Goal: Task Accomplishment & Management: Use online tool/utility

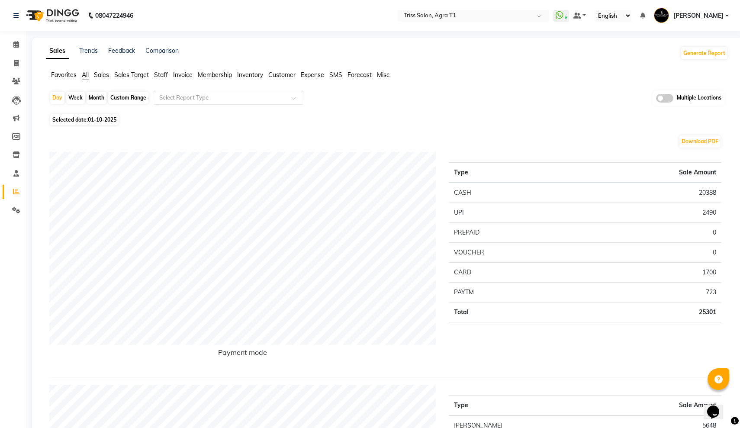
click at [101, 97] on div "Month" at bounding box center [97, 98] width 20 height 12
select select "10"
select select "2025"
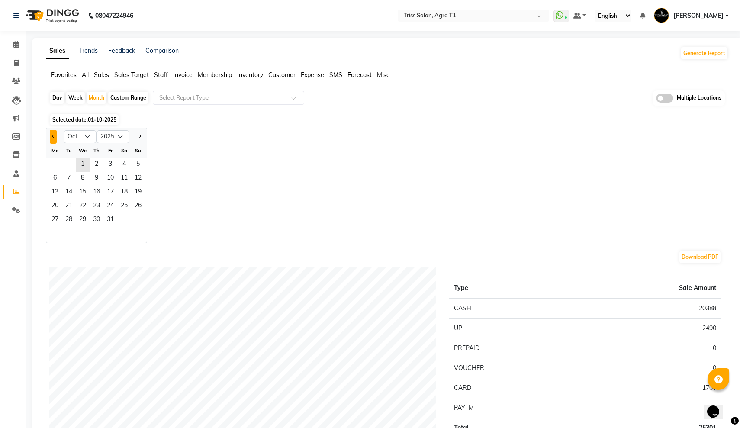
click at [52, 137] on span "Previous month" at bounding box center [53, 136] width 3 height 3
select select "7"
click at [70, 165] on span "1" at bounding box center [69, 165] width 14 height 14
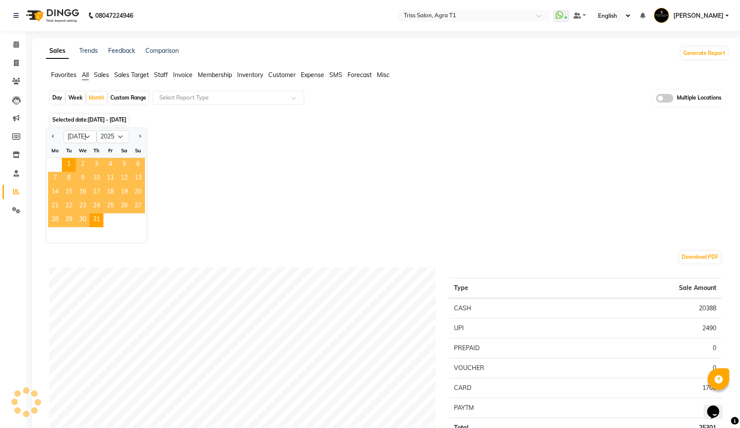
click at [101, 77] on span "Sales" at bounding box center [101, 75] width 15 height 8
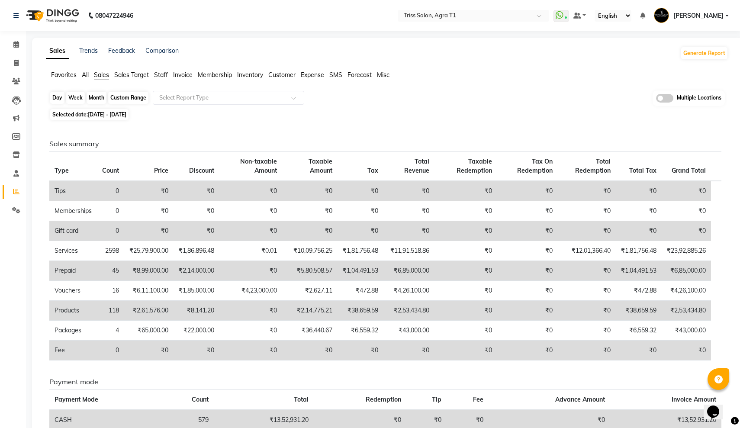
click at [95, 94] on div "Month" at bounding box center [97, 98] width 20 height 12
select select "7"
select select "2025"
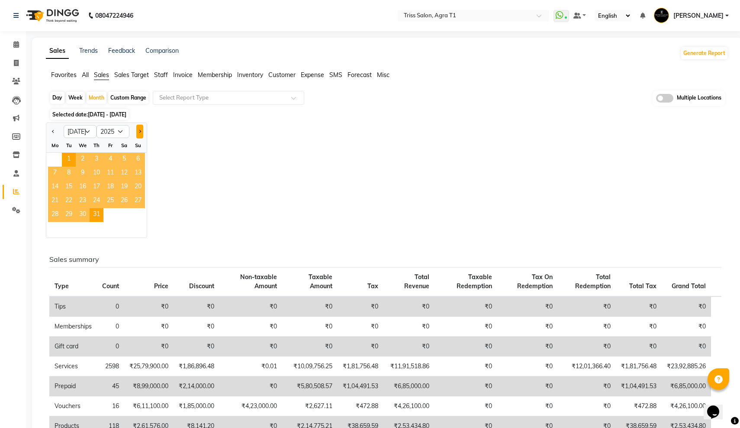
click at [138, 131] on button "Next month" at bounding box center [139, 132] width 7 height 14
select select "8"
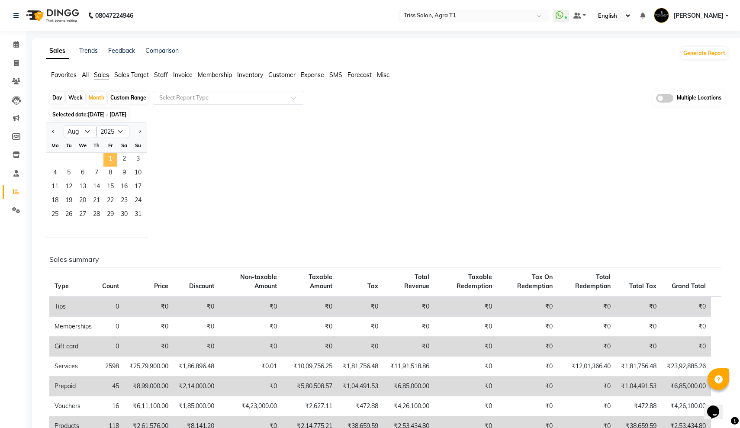
click at [113, 157] on span "1" at bounding box center [110, 160] width 14 height 14
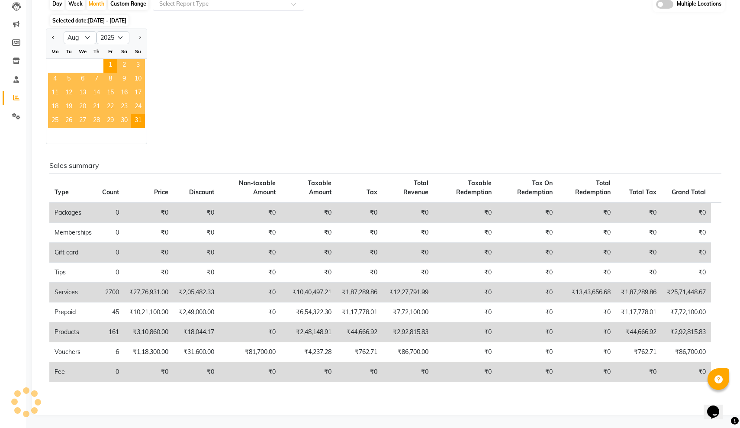
scroll to position [94, 0]
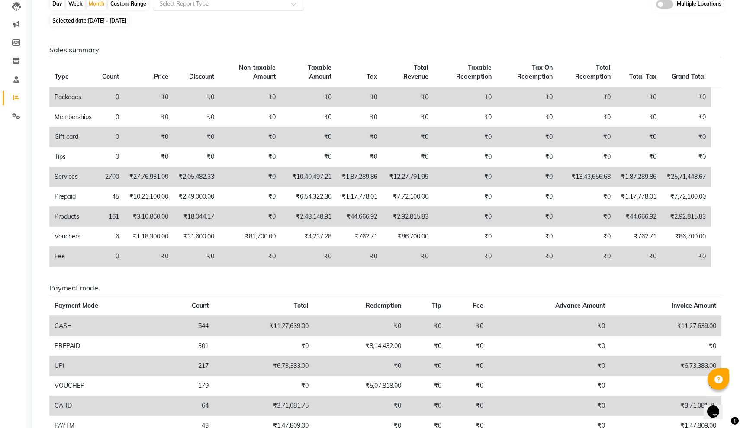
click at [119, 4] on div "Custom Range" at bounding box center [128, 4] width 40 height 12
select select "8"
select select "2025"
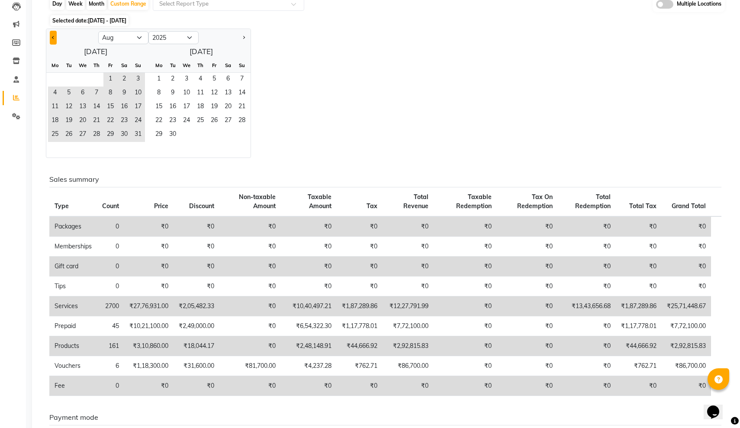
click at [54, 41] on button "Previous month" at bounding box center [53, 38] width 7 height 14
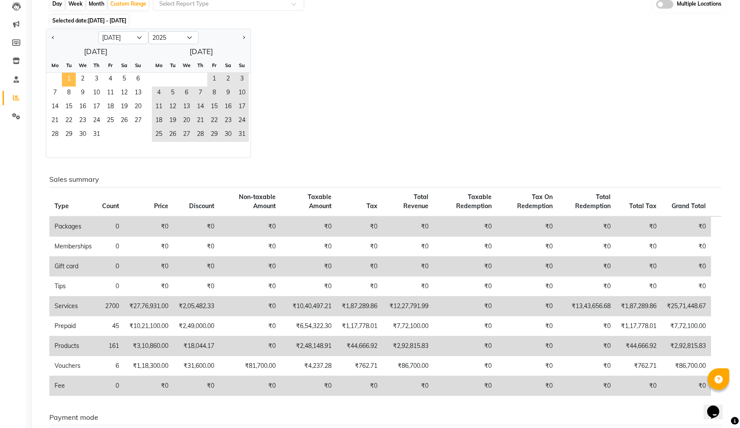
click at [69, 77] on span "1" at bounding box center [69, 80] width 14 height 14
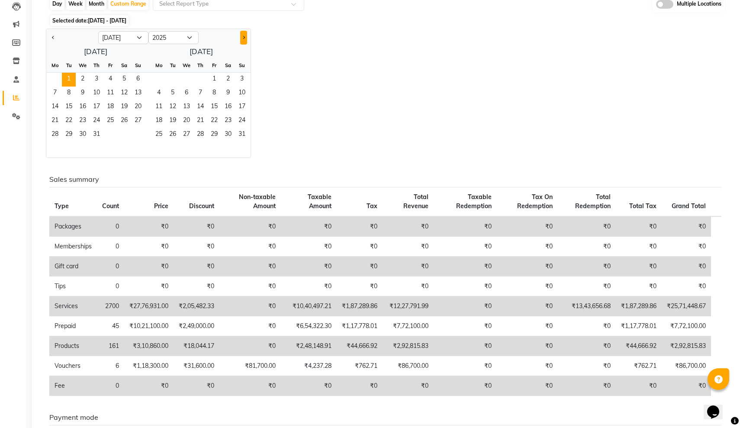
click at [244, 35] on button "Next month" at bounding box center [243, 38] width 7 height 14
select select "8"
click at [171, 134] on span "30" at bounding box center [173, 135] width 14 height 14
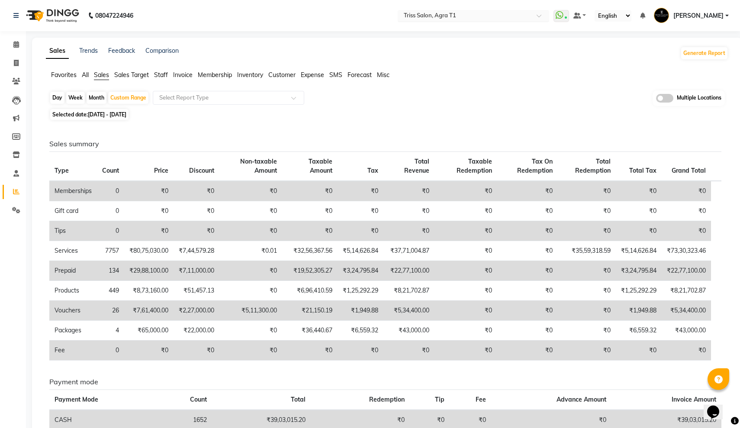
scroll to position [0, 0]
click at [402, 13] on input "text" at bounding box center [464, 16] width 125 height 9
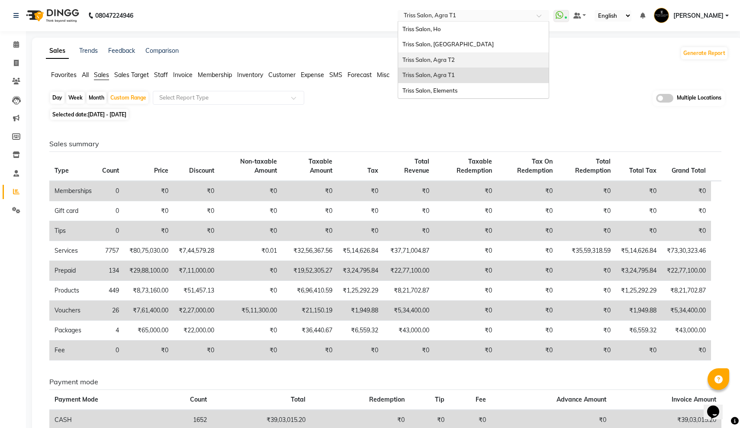
click at [398, 54] on div "Triss Salon, Agra T2" at bounding box center [473, 60] width 151 height 16
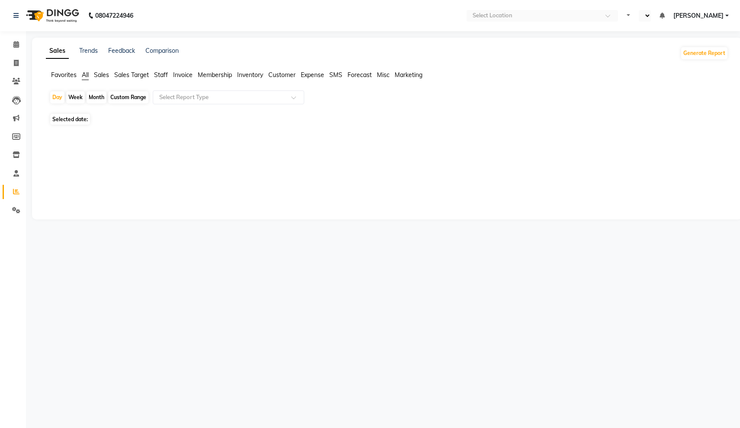
select select "en"
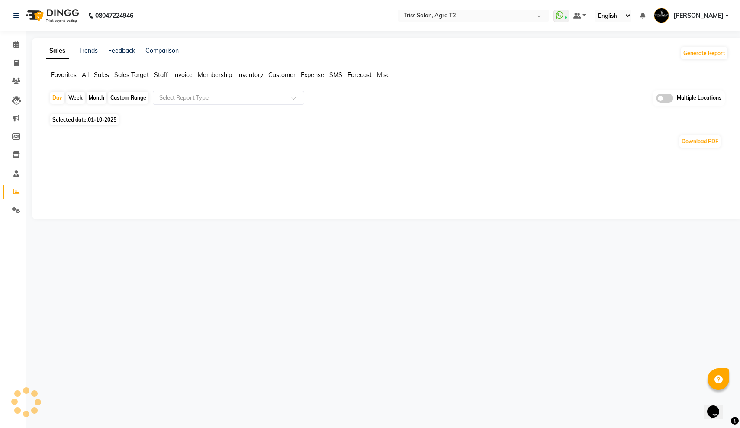
click at [99, 97] on div "Month" at bounding box center [97, 98] width 20 height 12
select select "10"
select select "2025"
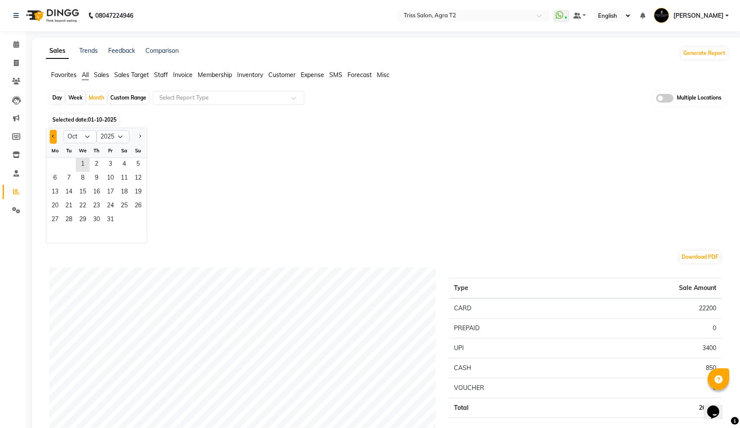
click at [55, 133] on button "Previous month" at bounding box center [53, 137] width 7 height 14
select select "7"
click at [64, 161] on span "1" at bounding box center [69, 165] width 14 height 14
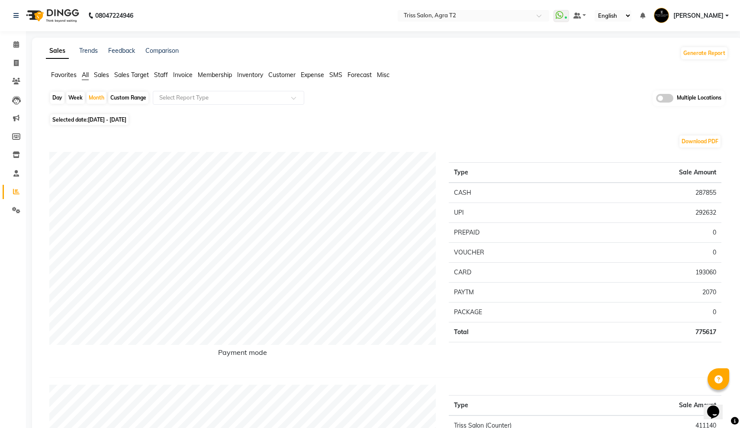
click at [102, 76] on span "Sales" at bounding box center [101, 75] width 15 height 8
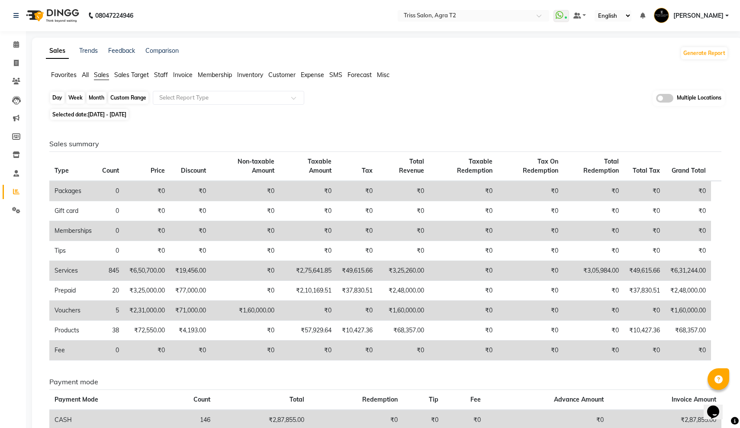
click at [100, 99] on div "Month" at bounding box center [97, 98] width 20 height 12
select select "7"
select select "2025"
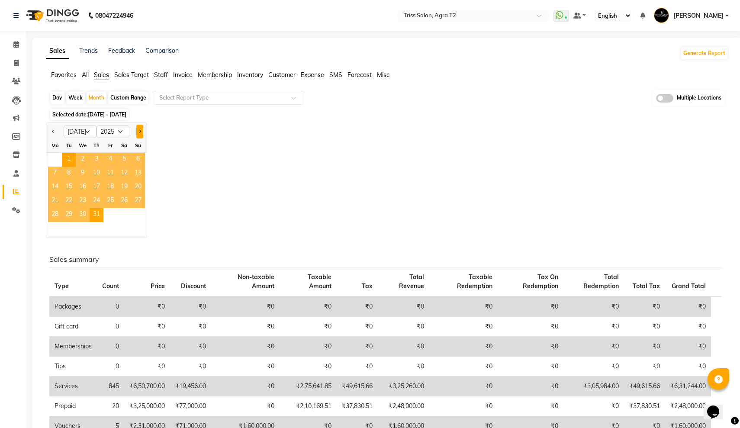
click at [138, 131] on span "Next month" at bounding box center [139, 130] width 3 height 3
select select "8"
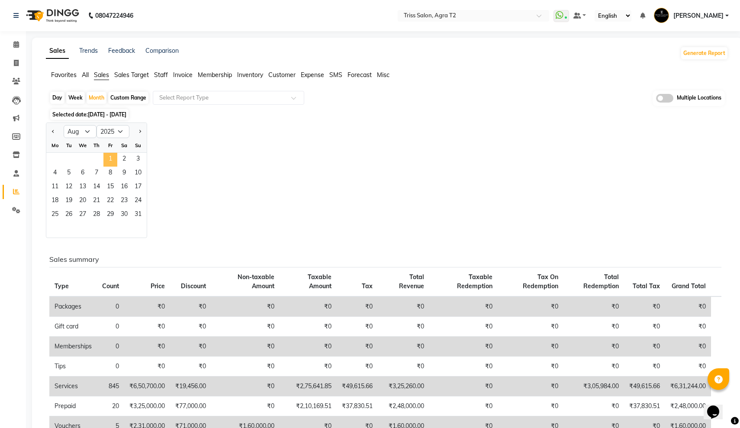
click at [113, 155] on span "1" at bounding box center [110, 160] width 14 height 14
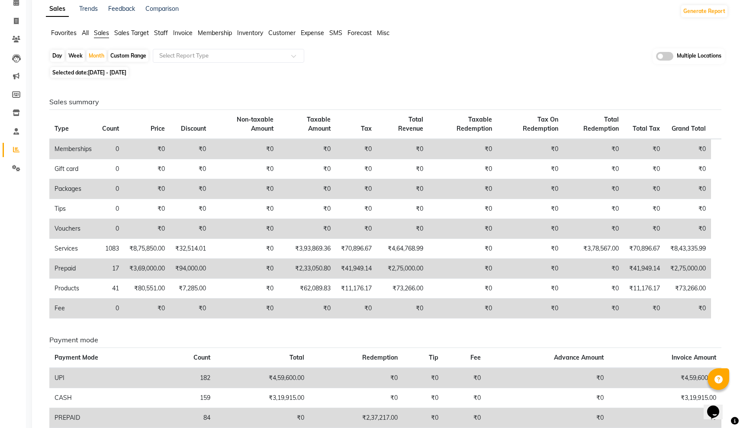
scroll to position [63, 0]
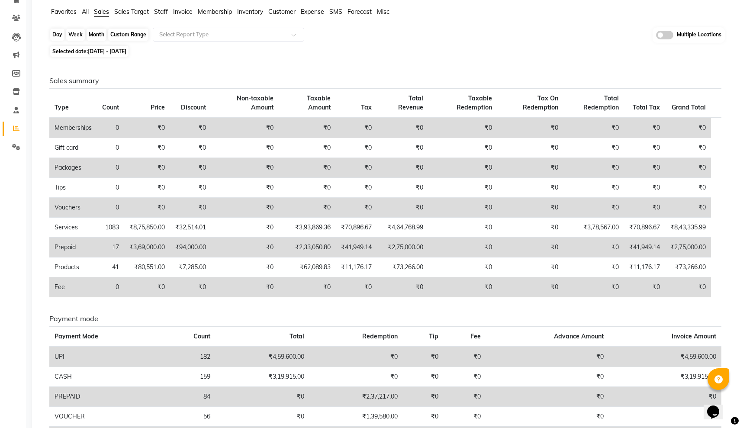
click at [92, 30] on div "Month" at bounding box center [97, 35] width 20 height 12
select select "8"
select select "2025"
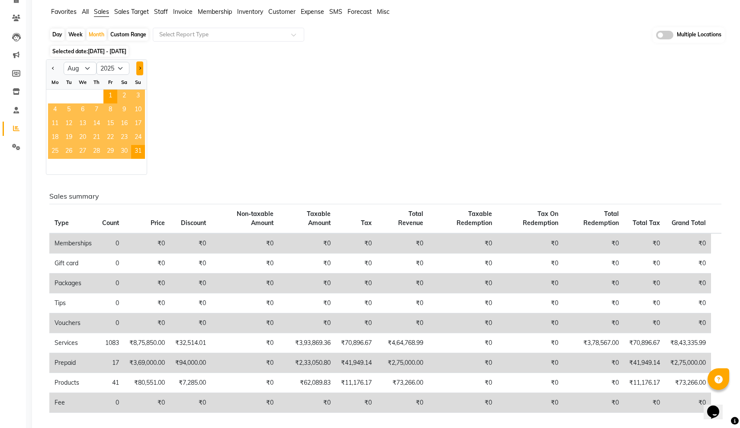
click at [140, 71] on button "Next month" at bounding box center [139, 68] width 7 height 14
select select "9"
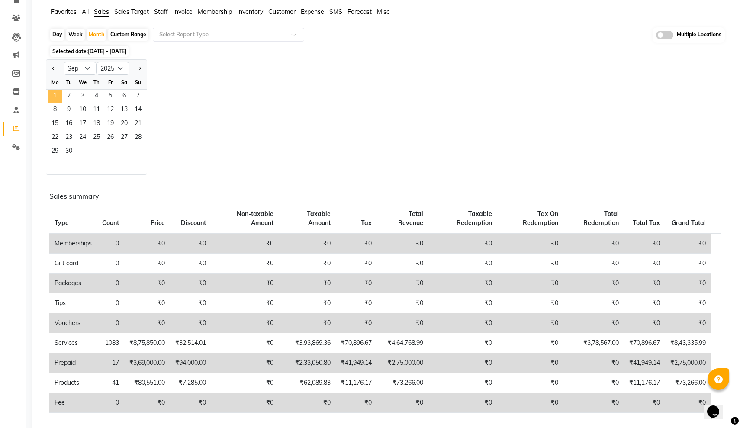
click at [54, 99] on span "1" at bounding box center [55, 97] width 14 height 14
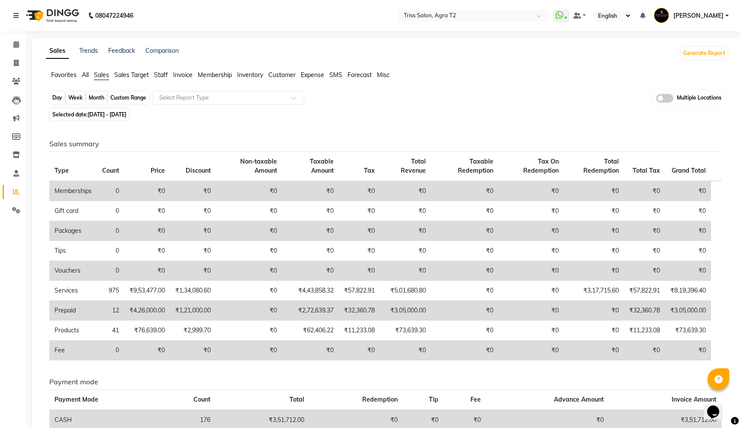
scroll to position [0, 0]
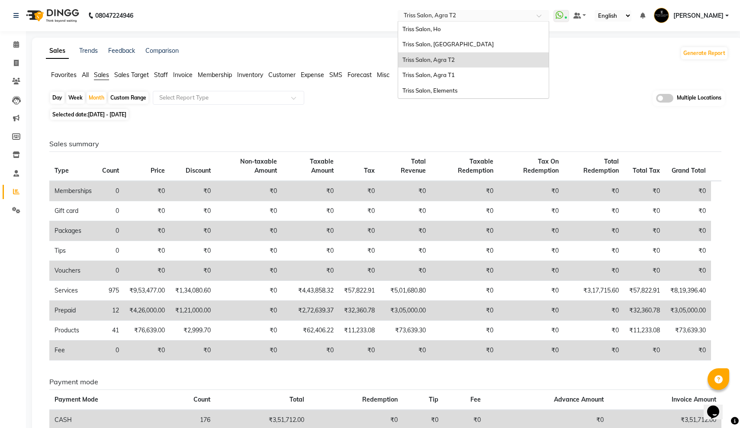
click at [402, 19] on input "text" at bounding box center [464, 16] width 125 height 9
click at [402, 74] on span "Triss Salon, Agra T1" at bounding box center [428, 74] width 52 height 7
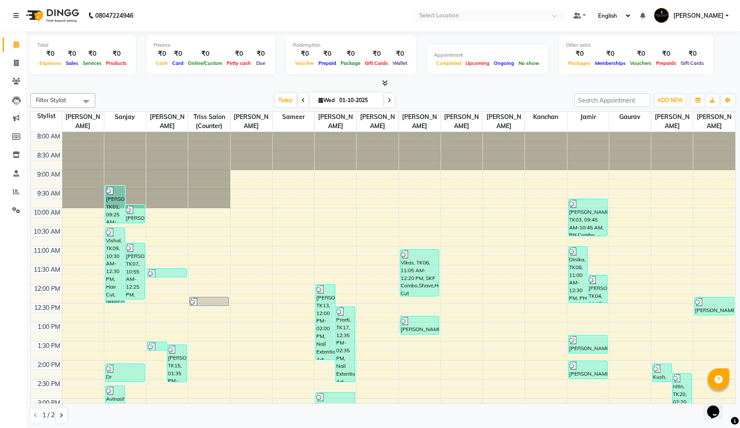
click at [355, 8] on nav "08047224946 Select Location Default Panel My Panel English ENGLISH Español العر…" at bounding box center [370, 15] width 740 height 31
click at [417, 16] on input "text" at bounding box center [479, 16] width 125 height 9
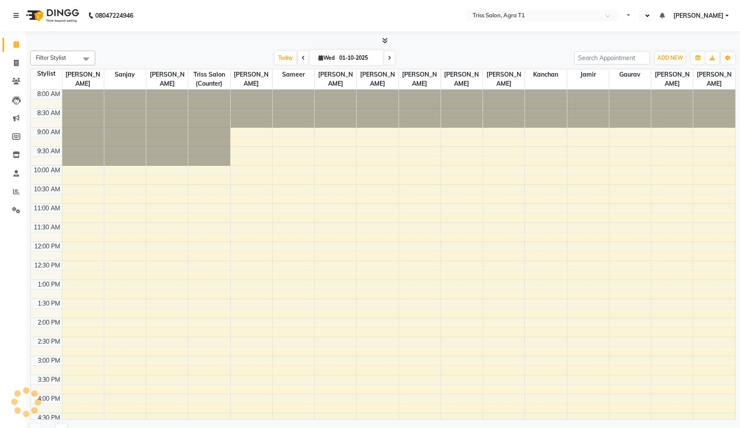
scroll to position [116, 0]
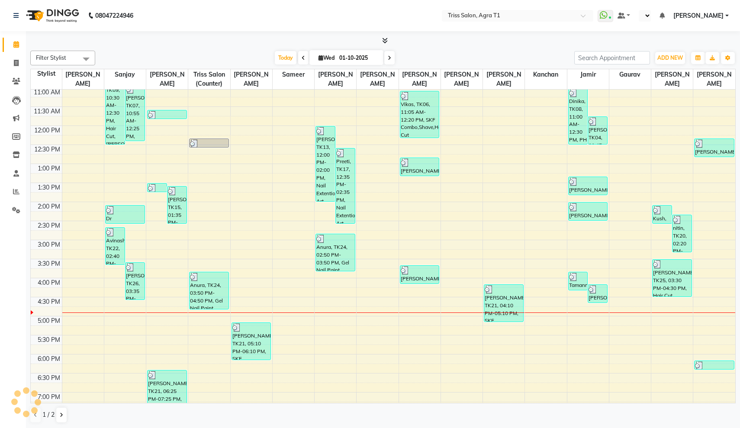
select select "en"
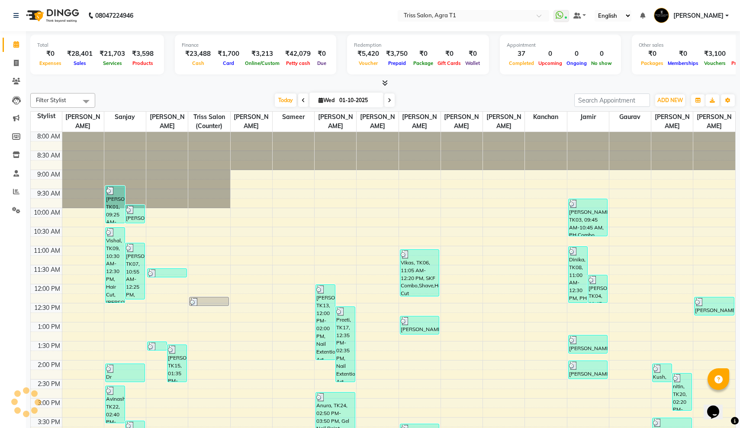
scroll to position [0, 0]
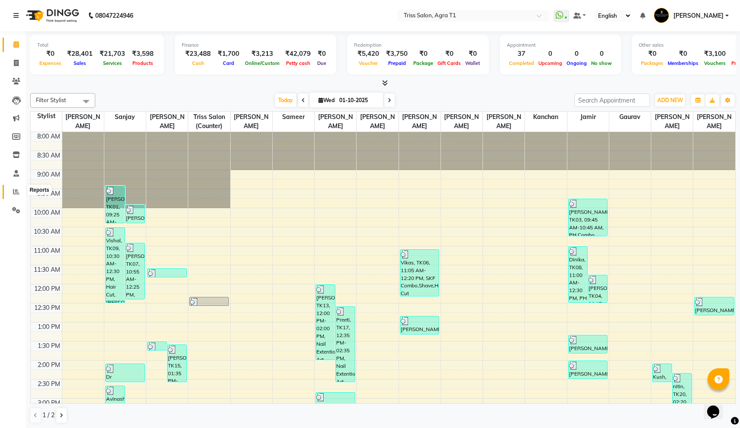
click at [16, 189] on icon at bounding box center [16, 191] width 6 height 6
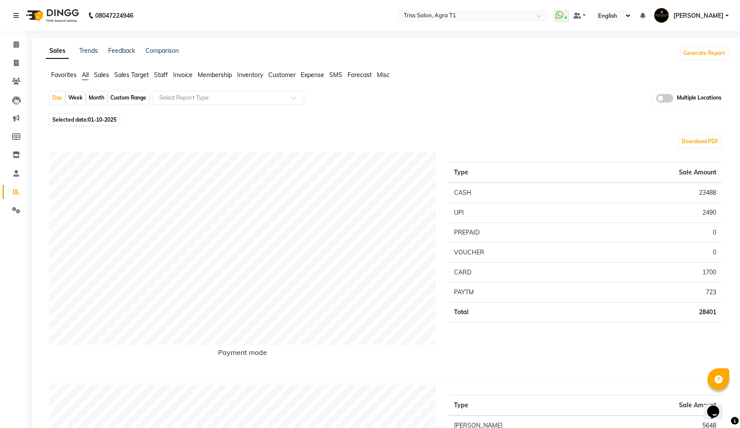
click at [71, 97] on div "Week" at bounding box center [75, 98] width 19 height 12
select select "10"
select select "2025"
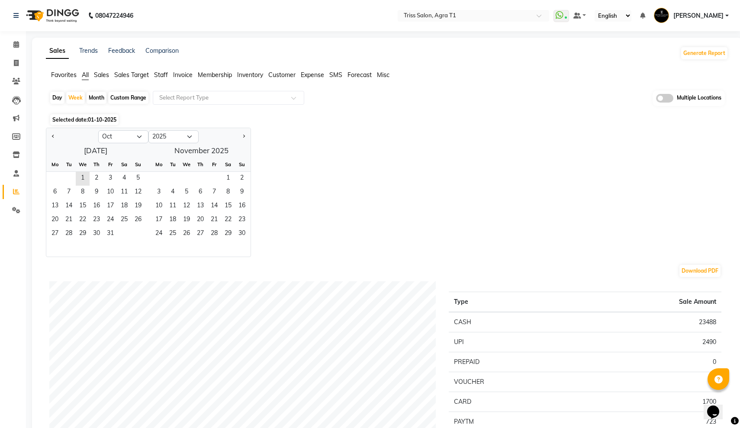
click at [97, 98] on div "Month" at bounding box center [97, 98] width 20 height 12
select select "10"
select select "2025"
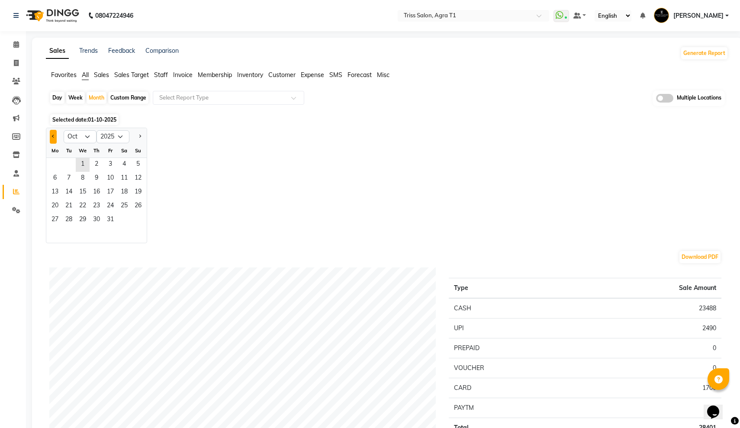
click at [54, 139] on button "Previous month" at bounding box center [53, 137] width 7 height 14
select select "9"
click at [50, 161] on span "1" at bounding box center [55, 165] width 14 height 14
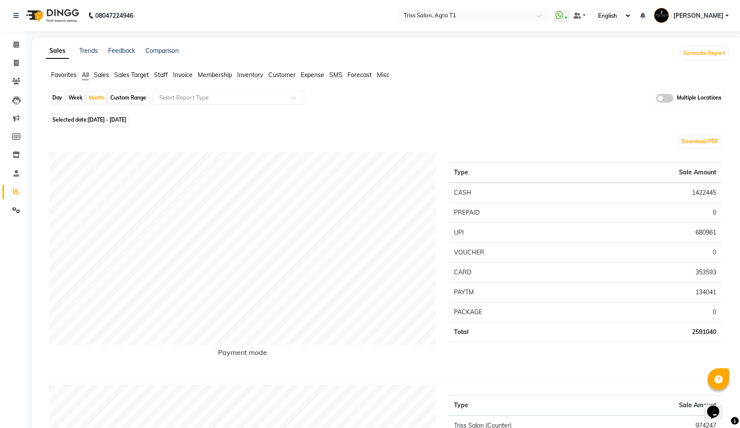
click at [162, 74] on span "Staff" at bounding box center [161, 75] width 14 height 8
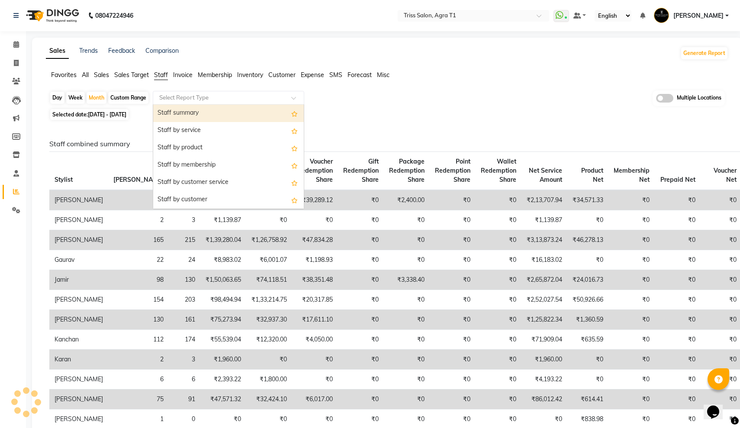
click at [194, 97] on input "text" at bounding box center [219, 97] width 125 height 9
click at [199, 118] on div "Staff summary" at bounding box center [228, 113] width 151 height 17
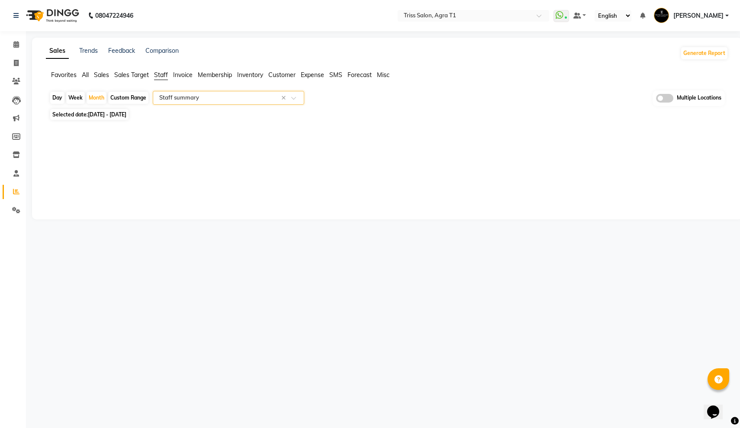
select select "full_report"
select select "csv"
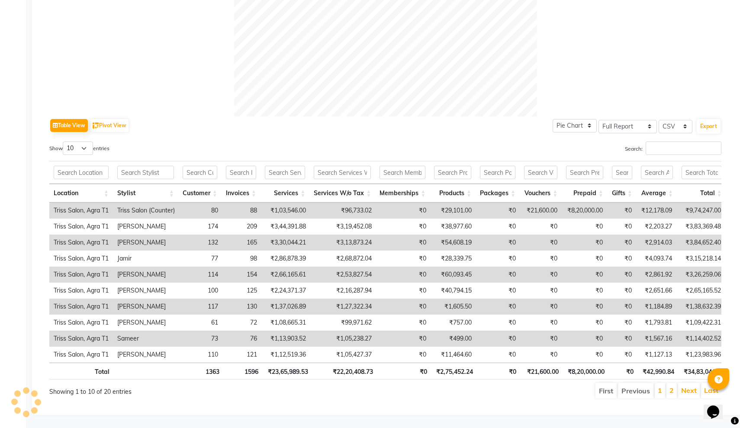
scroll to position [145, 0]
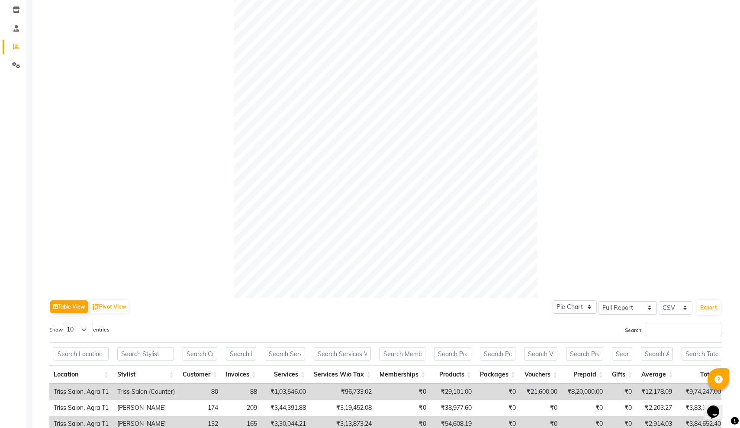
click at [83, 149] on div at bounding box center [385, 146] width 672 height 303
select select "25"
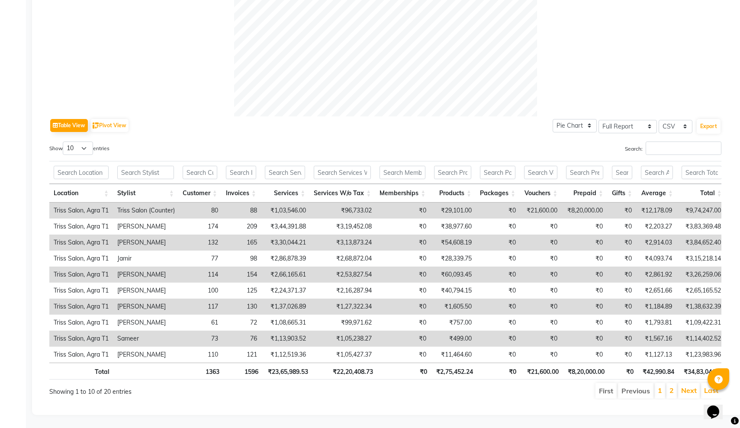
scroll to position [326, 0]
select select "25"
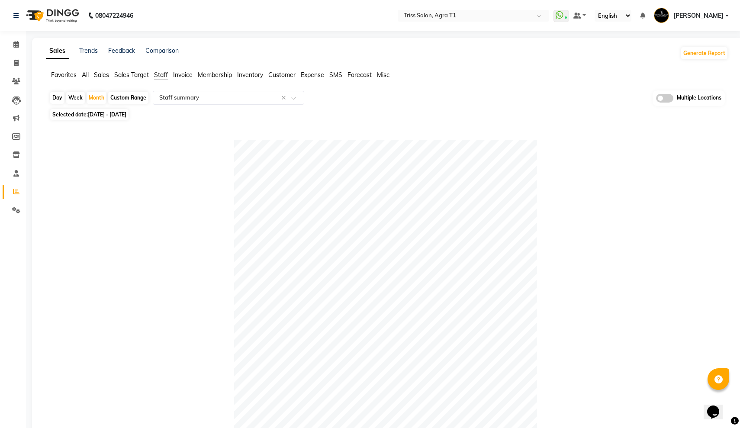
scroll to position [0, 0]
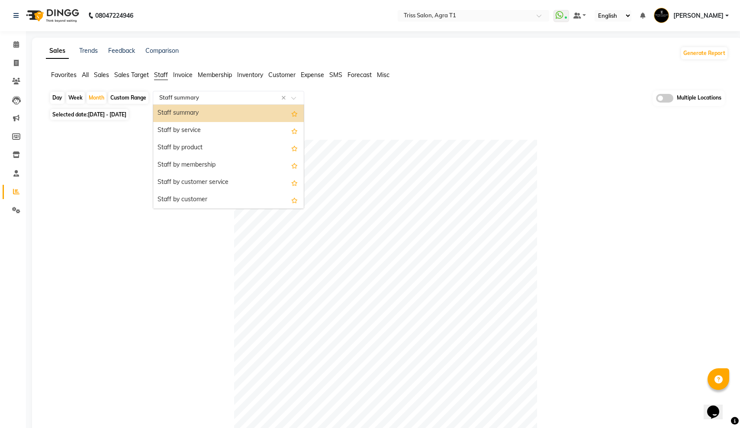
click at [191, 97] on input "text" at bounding box center [219, 97] width 125 height 9
click at [193, 126] on div "Staff by service" at bounding box center [228, 130] width 151 height 17
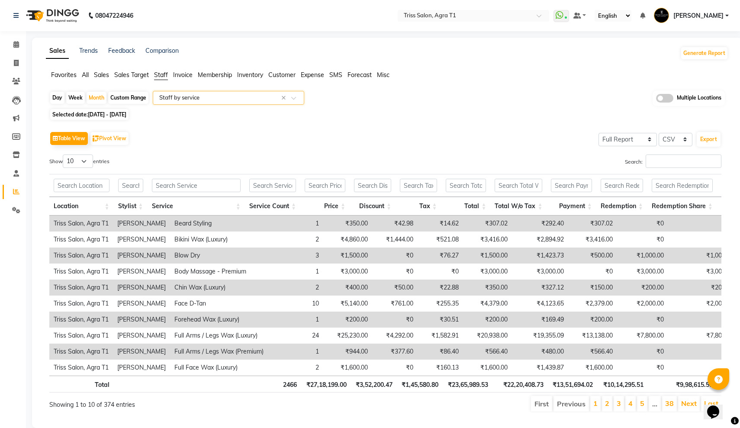
scroll to position [8, 0]
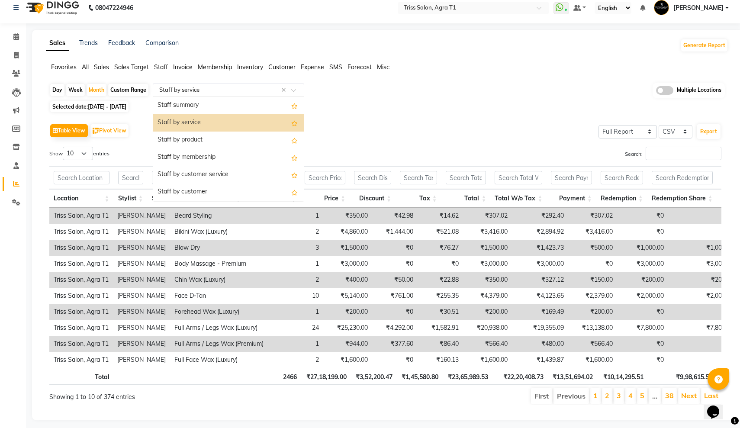
click at [171, 90] on input "text" at bounding box center [219, 90] width 125 height 9
click at [340, 110] on div "Selected date: [DATE] - [DATE]" at bounding box center [388, 106] width 679 height 9
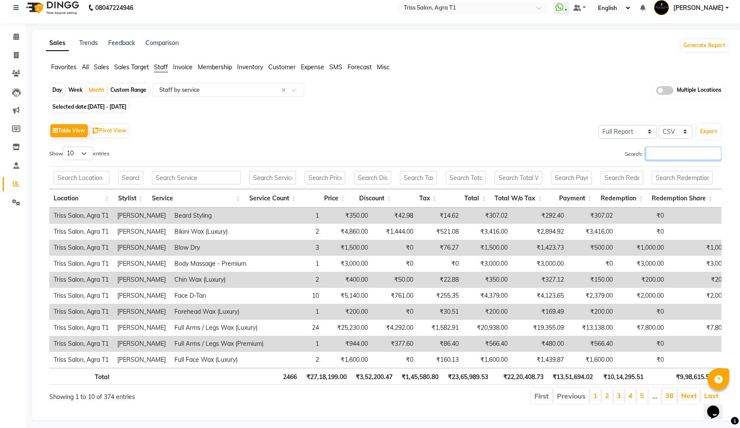
click at [646, 151] on input "Search:" at bounding box center [683, 153] width 76 height 13
click at [224, 179] on input "text" at bounding box center [196, 177] width 89 height 13
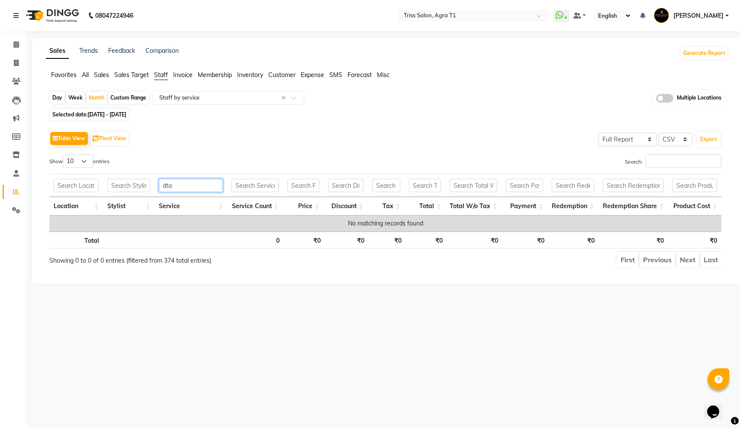
scroll to position [0, 0]
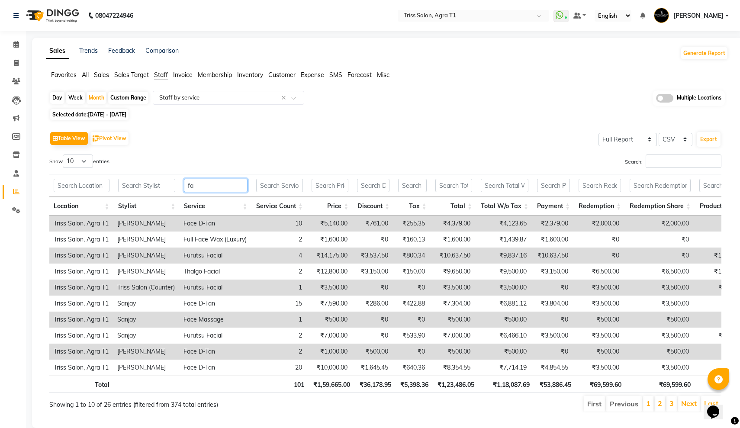
type input "f"
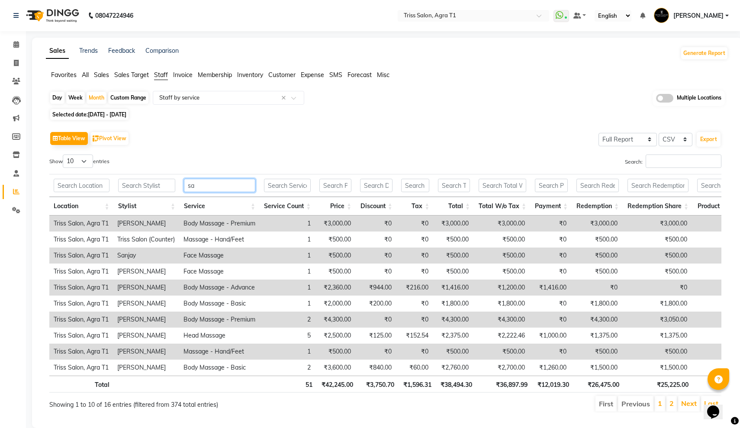
type input "s"
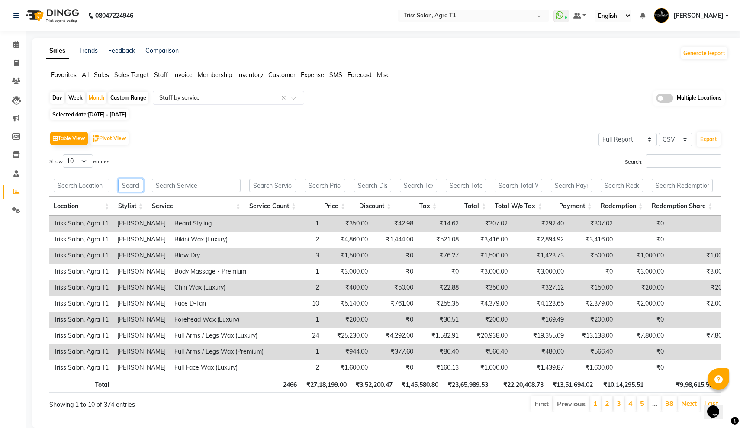
click at [125, 184] on input "text" at bounding box center [130, 185] width 25 height 13
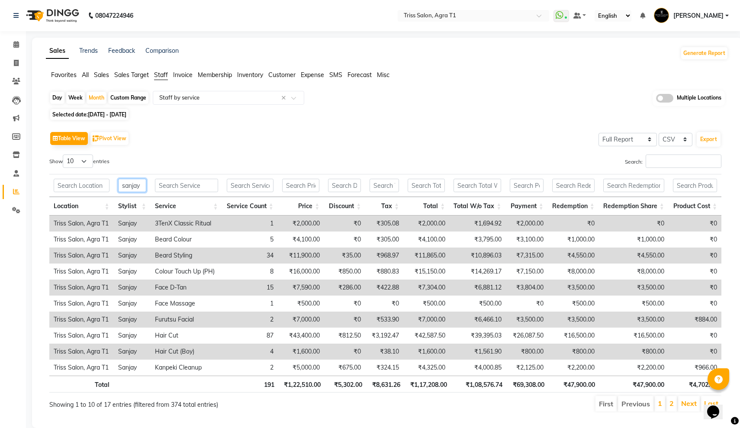
type input "sanjay"
select select "25"
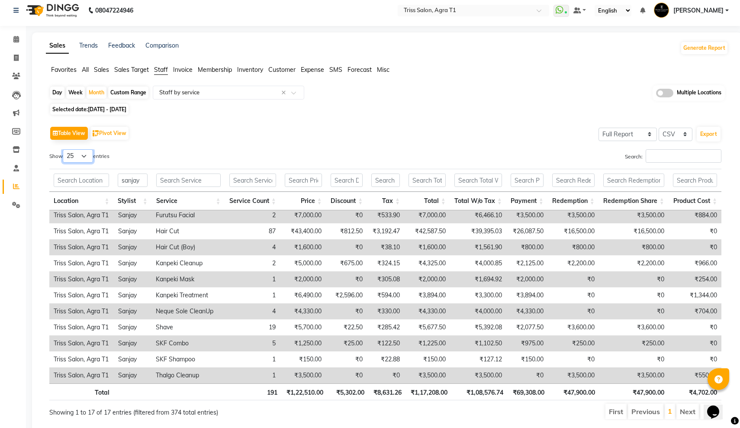
scroll to position [6, 0]
click at [173, 94] on input "text" at bounding box center [219, 91] width 125 height 9
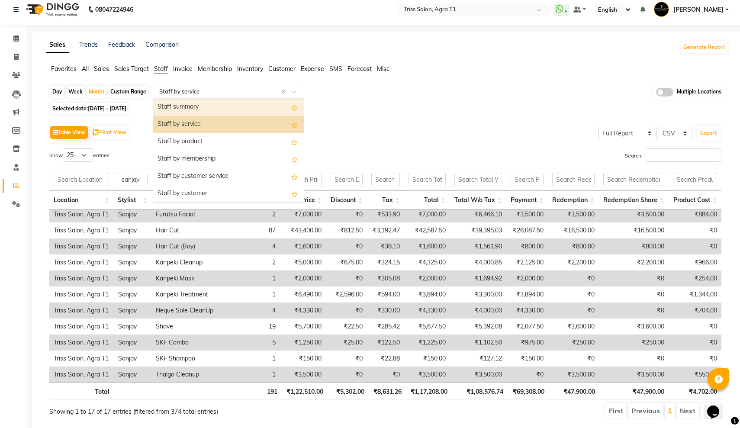
click at [196, 106] on div "Staff summary" at bounding box center [228, 107] width 151 height 17
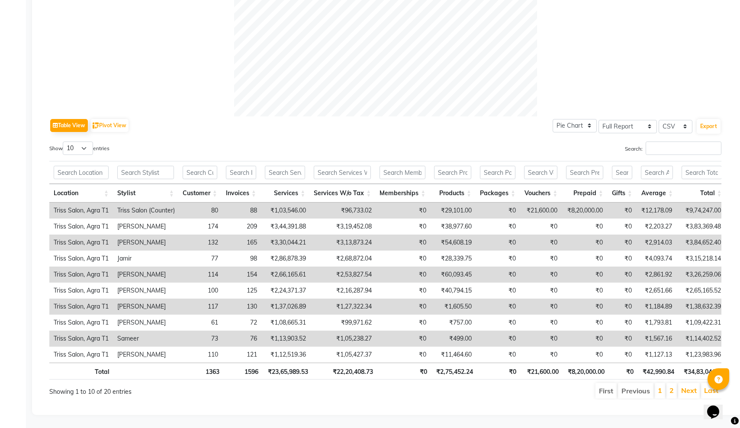
scroll to position [326, 0]
select select "25"
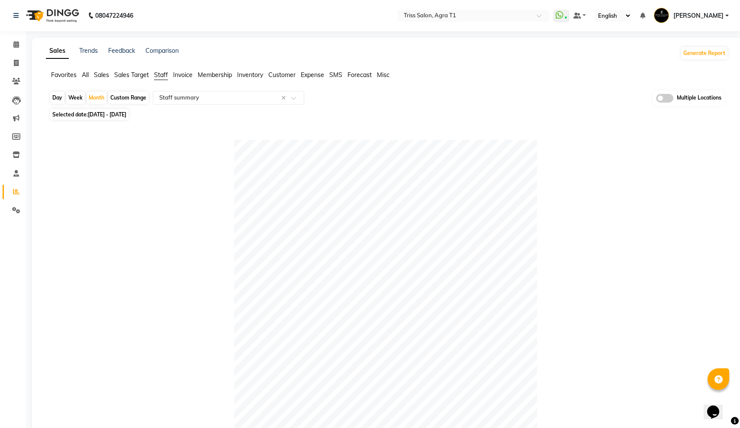
scroll to position [0, 0]
click at [97, 95] on div "Month" at bounding box center [97, 98] width 20 height 12
select select "9"
select select "2025"
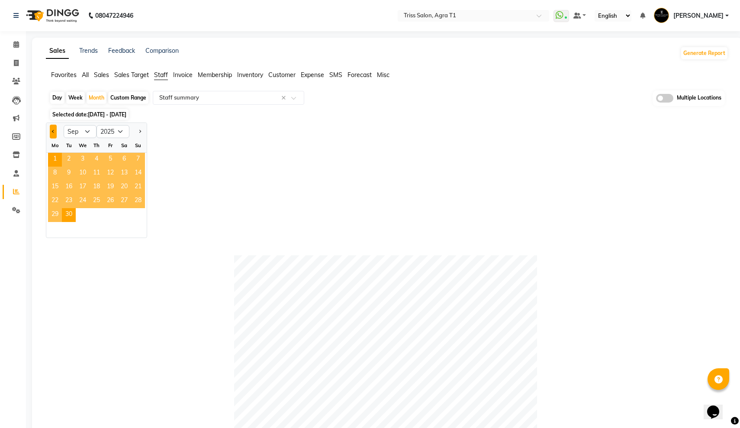
click at [52, 131] on span "Previous month" at bounding box center [53, 130] width 3 height 3
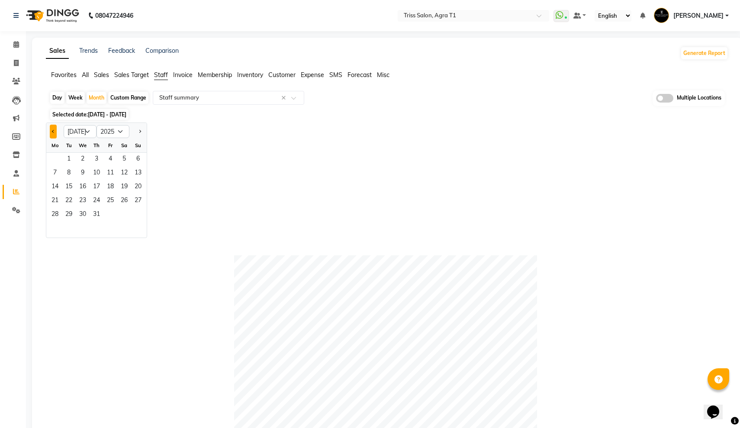
click at [52, 131] on span "Previous month" at bounding box center [53, 130] width 3 height 3
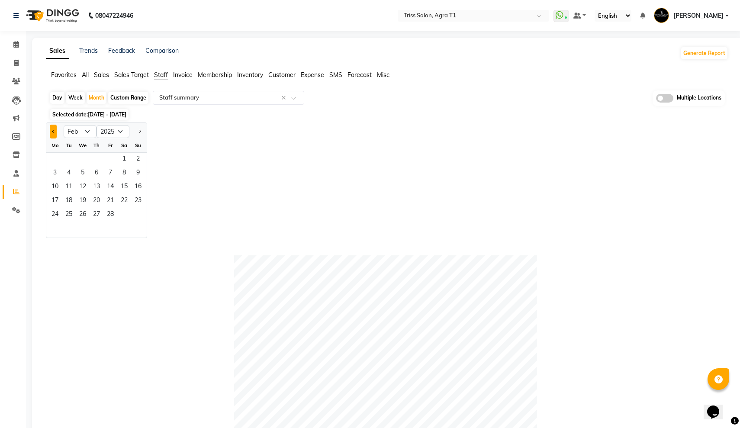
click at [52, 131] on span "Previous month" at bounding box center [53, 130] width 3 height 3
select select "11"
select select "2024"
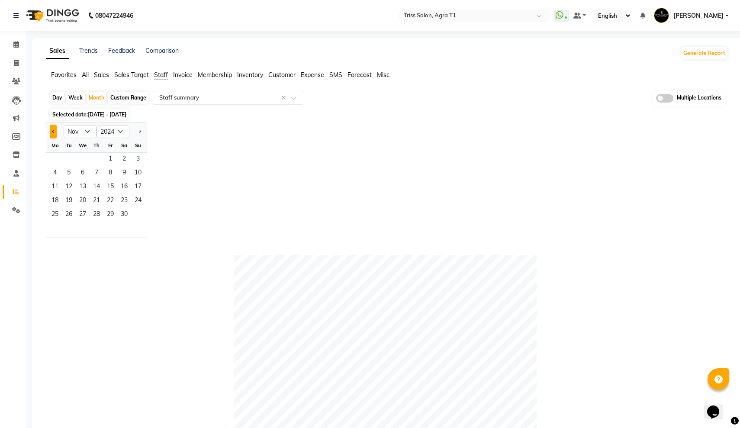
click at [52, 131] on span "Previous month" at bounding box center [53, 130] width 3 height 3
select select "9"
click at [137, 154] on span "1" at bounding box center [138, 160] width 14 height 14
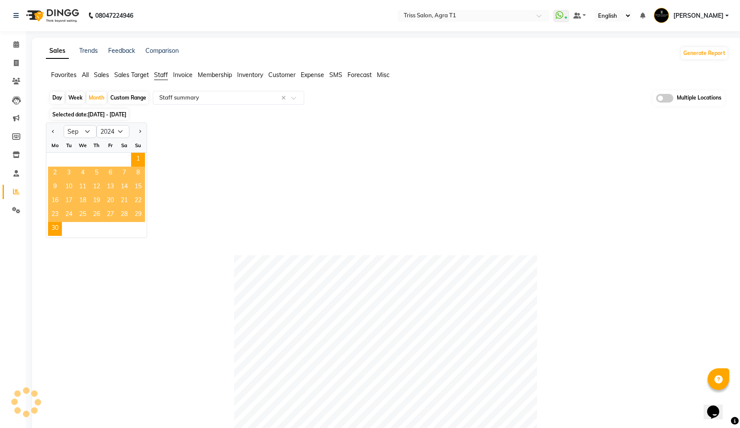
click at [102, 75] on span "Sales" at bounding box center [101, 75] width 15 height 8
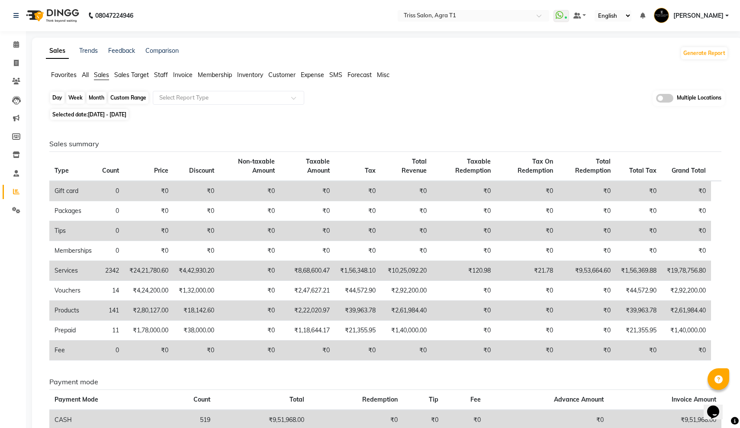
click at [93, 97] on div "Month" at bounding box center [97, 98] width 20 height 12
select select "9"
select select "2024"
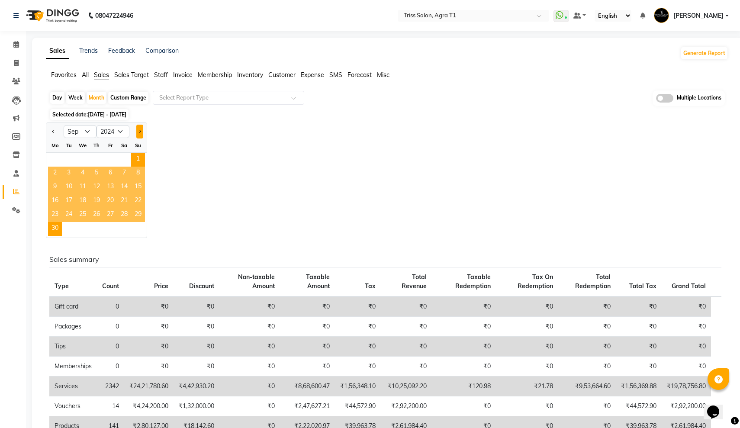
click at [139, 132] on span "Next month" at bounding box center [139, 130] width 3 height 3
select select "10"
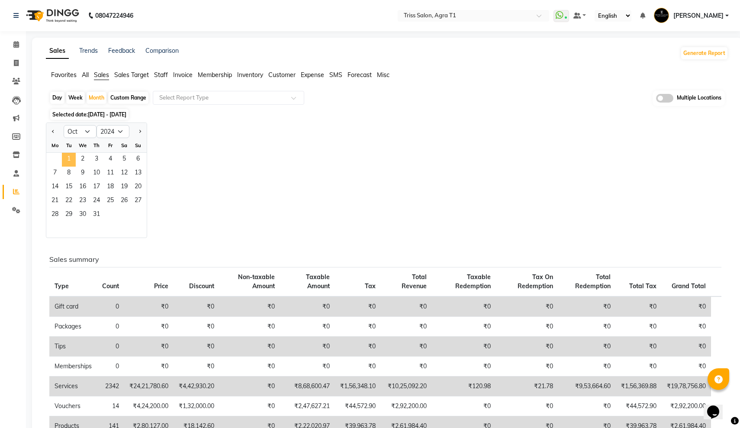
click at [72, 160] on span "1" at bounding box center [69, 160] width 14 height 14
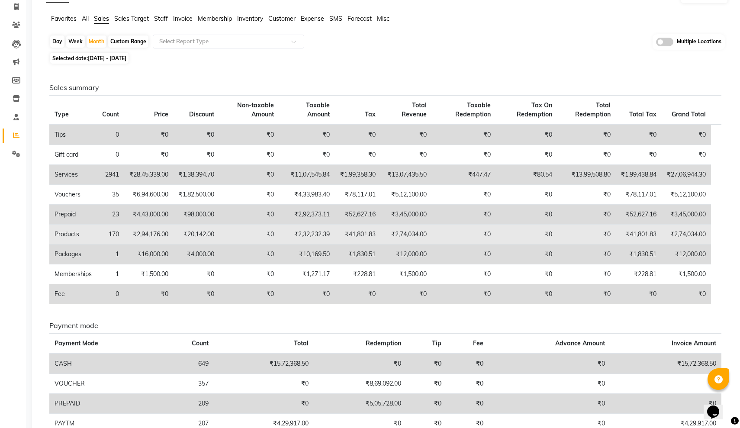
scroll to position [48, 0]
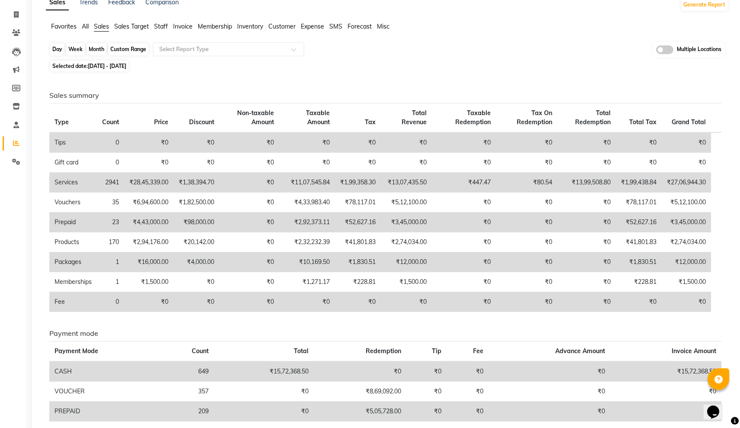
click at [96, 52] on div "Month" at bounding box center [97, 49] width 20 height 12
select select "10"
select select "2024"
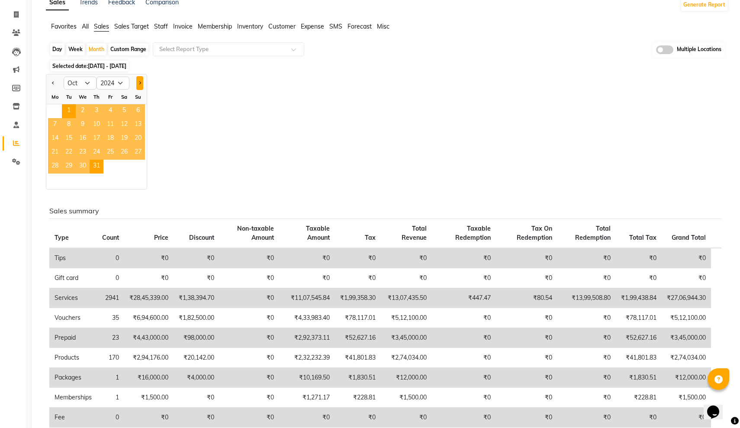
click at [139, 82] on button "Next month" at bounding box center [139, 83] width 7 height 14
select select "11"
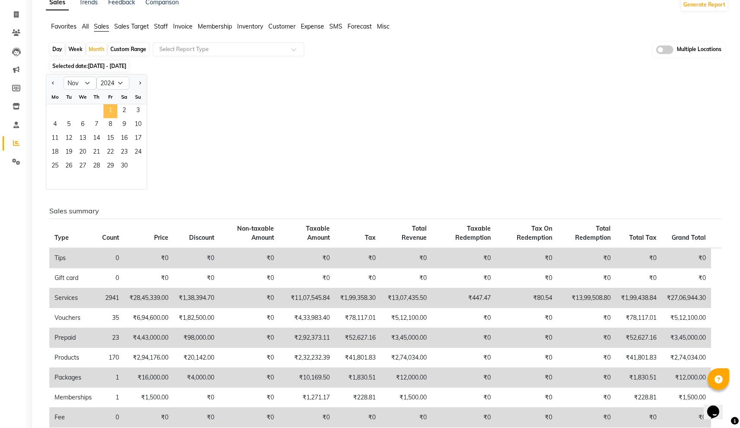
click at [114, 114] on span "1" at bounding box center [110, 111] width 14 height 14
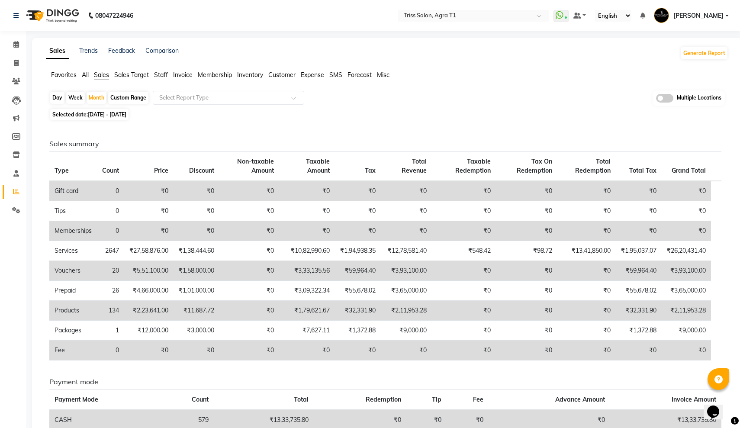
scroll to position [0, 0]
click at [97, 93] on div "Month" at bounding box center [97, 98] width 20 height 12
select select "11"
select select "2024"
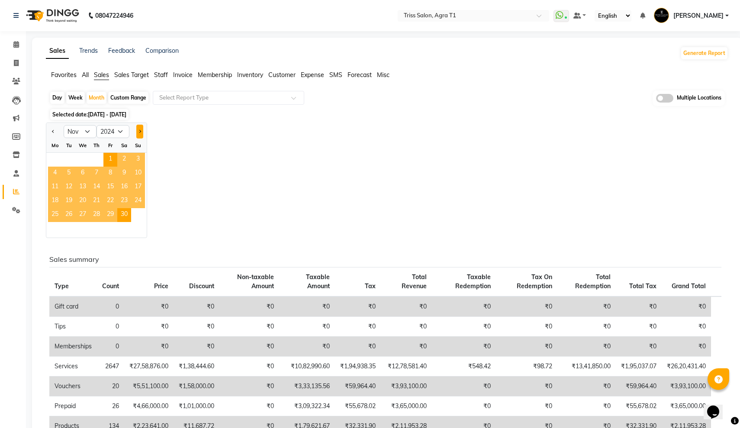
click at [141, 132] on span "Next month" at bounding box center [139, 130] width 3 height 3
select select "12"
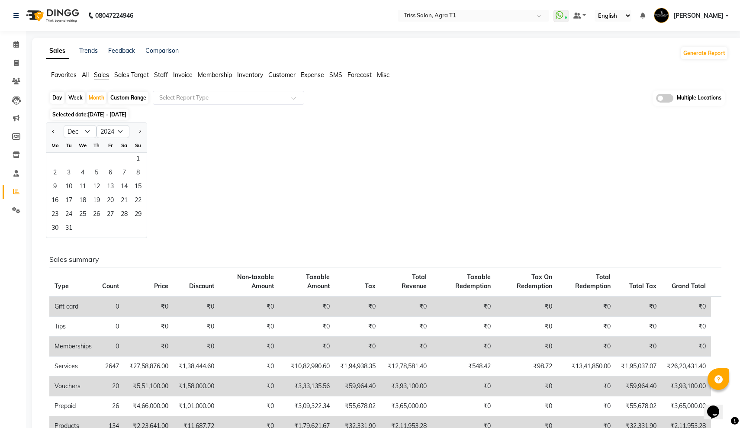
click at [128, 158] on div "1" at bounding box center [96, 160] width 100 height 14
click at [137, 158] on span "1" at bounding box center [138, 160] width 14 height 14
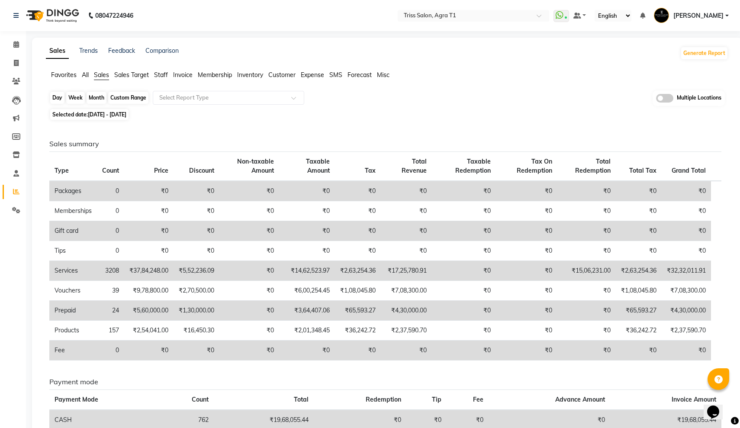
click at [95, 98] on div "Month" at bounding box center [97, 98] width 20 height 12
select select "12"
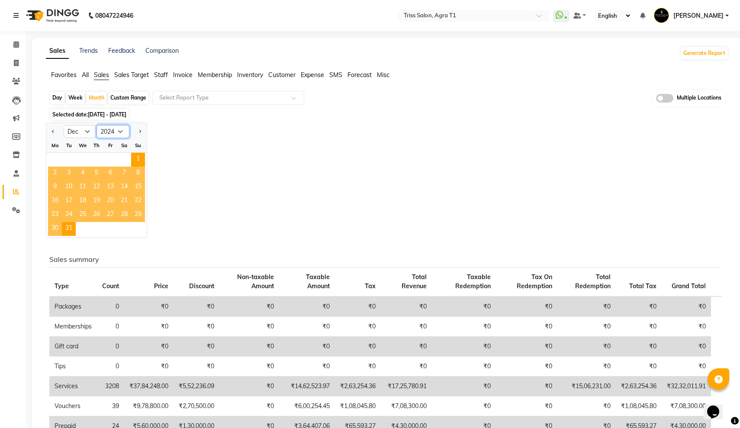
select select "2023"
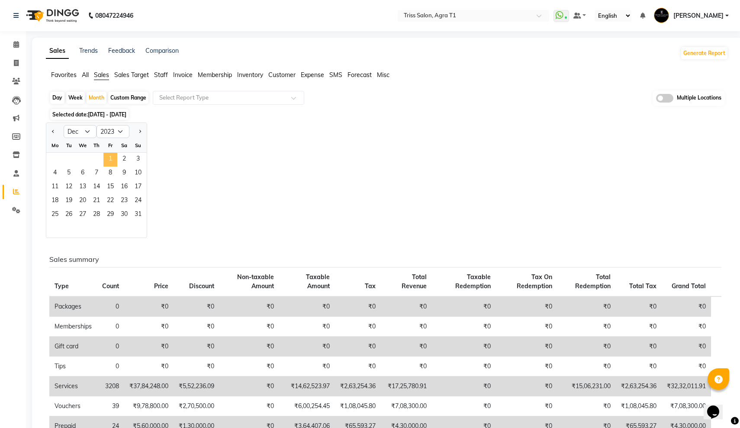
click at [110, 156] on span "1" at bounding box center [110, 160] width 14 height 14
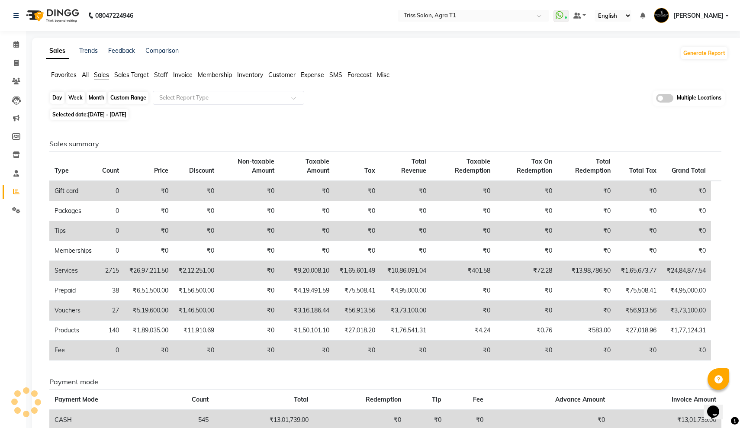
click at [94, 96] on div "Month" at bounding box center [97, 98] width 20 height 12
select select "12"
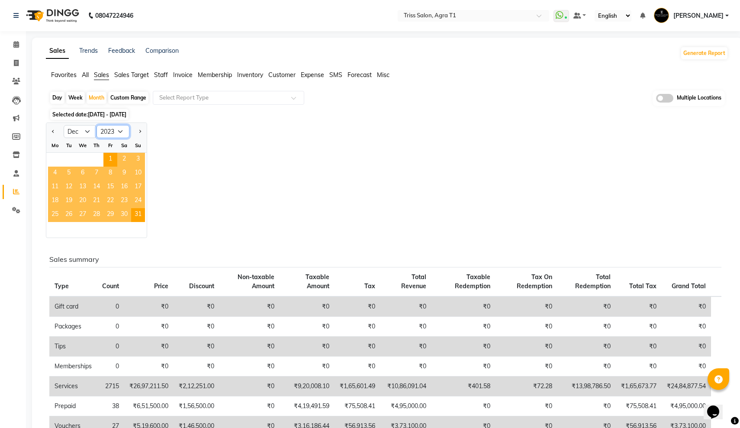
select select "2024"
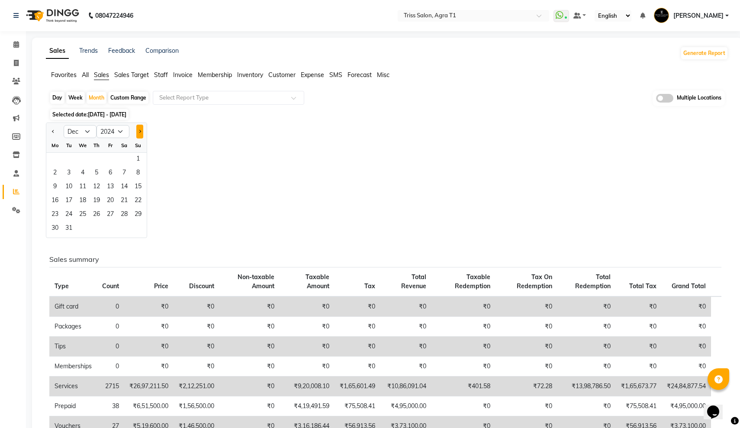
click at [139, 131] on span "Next month" at bounding box center [139, 130] width 3 height 3
select select "1"
select select "2025"
click at [83, 156] on span "1" at bounding box center [83, 160] width 14 height 14
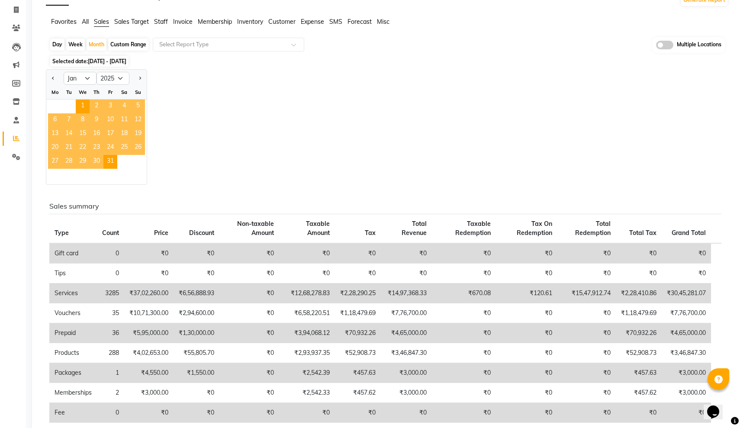
scroll to position [67, 0]
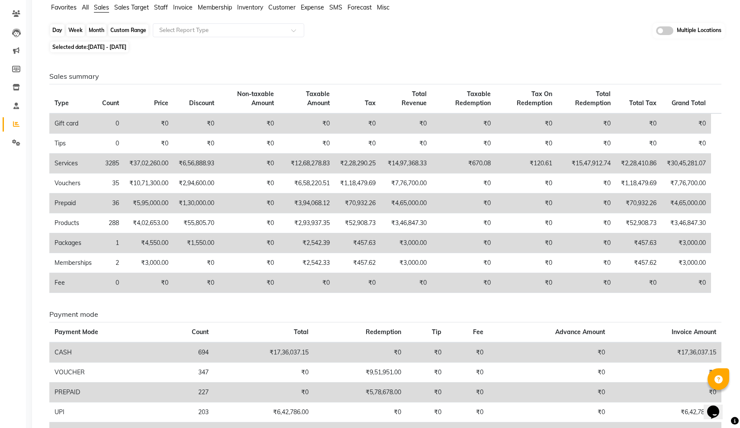
click at [95, 27] on div "Month" at bounding box center [97, 30] width 20 height 12
select select "2025"
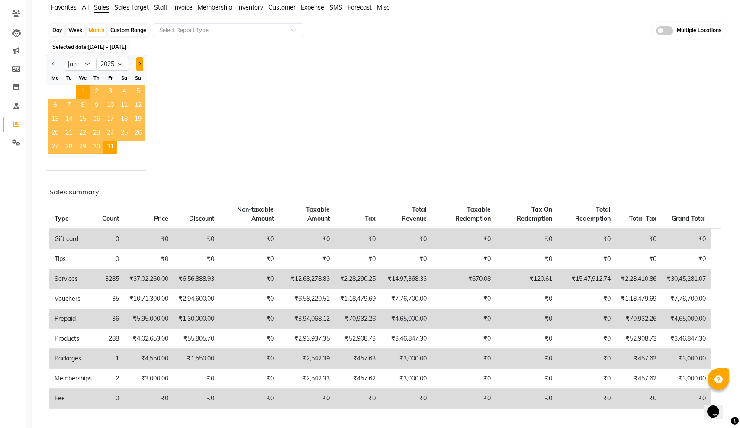
click at [138, 66] on button "Next month" at bounding box center [139, 64] width 7 height 14
select select "2"
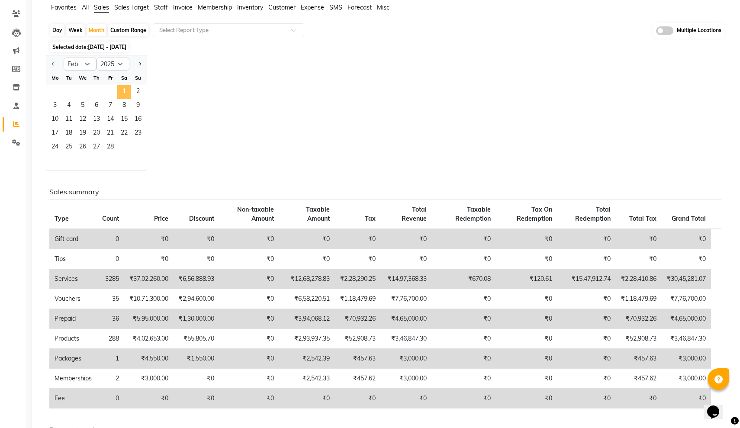
click at [124, 94] on span "1" at bounding box center [124, 92] width 14 height 14
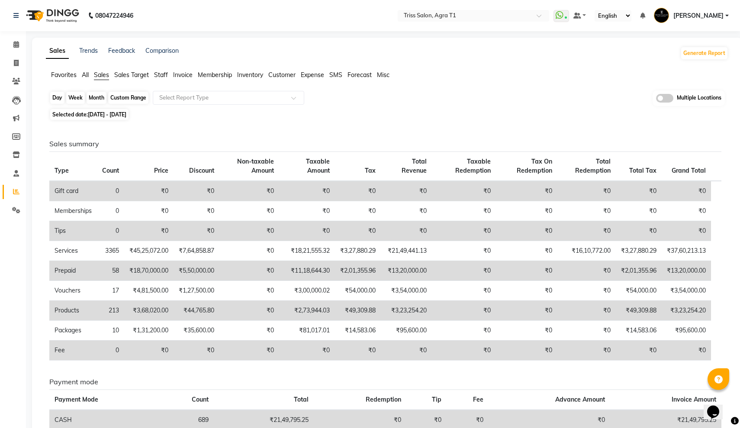
click at [103, 96] on div "Month" at bounding box center [97, 98] width 20 height 12
select select "2"
select select "2025"
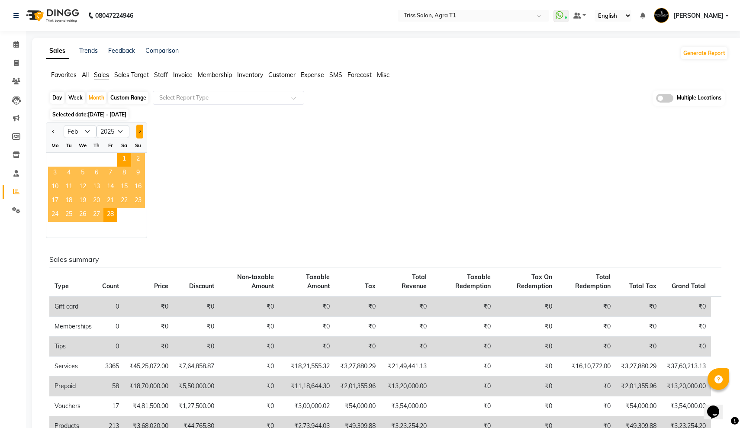
click at [141, 135] on button "Next month" at bounding box center [139, 132] width 7 height 14
select select "3"
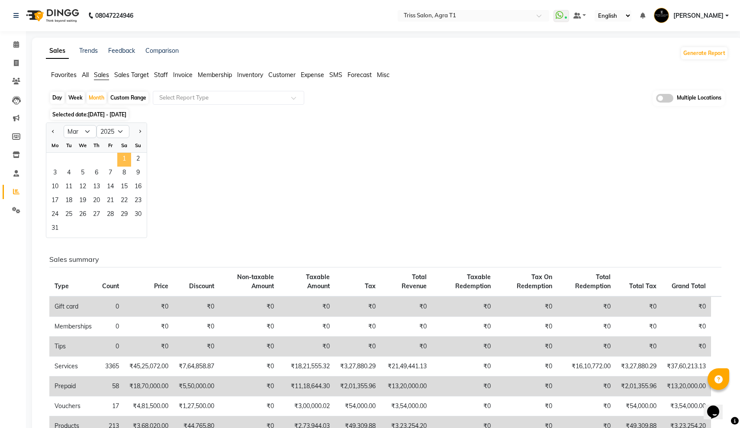
click at [123, 154] on span "1" at bounding box center [124, 160] width 14 height 14
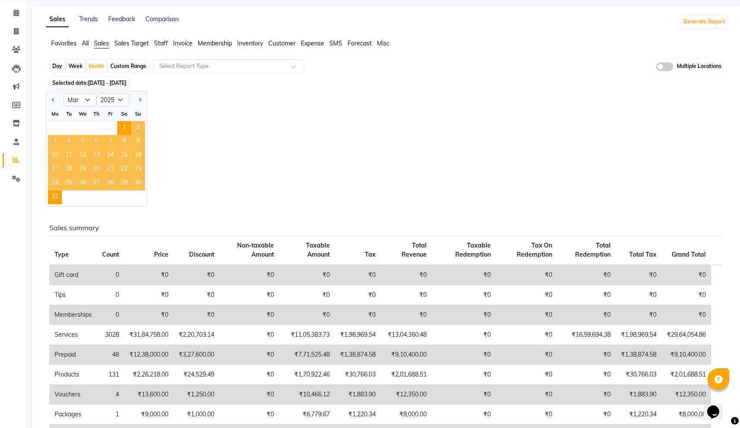
scroll to position [42, 0]
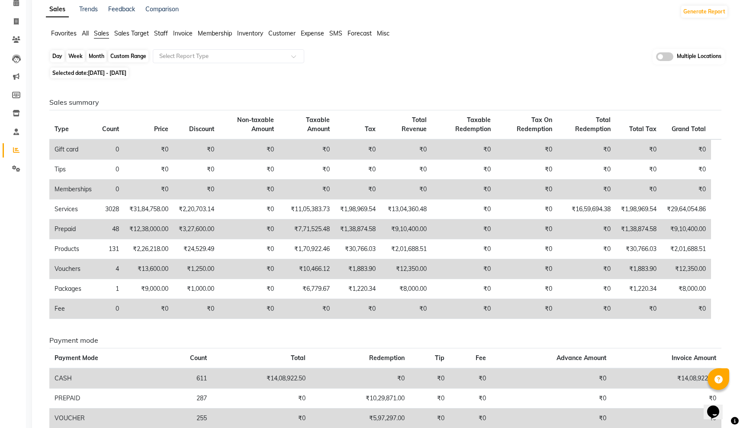
click at [96, 58] on div "Month" at bounding box center [97, 56] width 20 height 12
select select "3"
select select "2025"
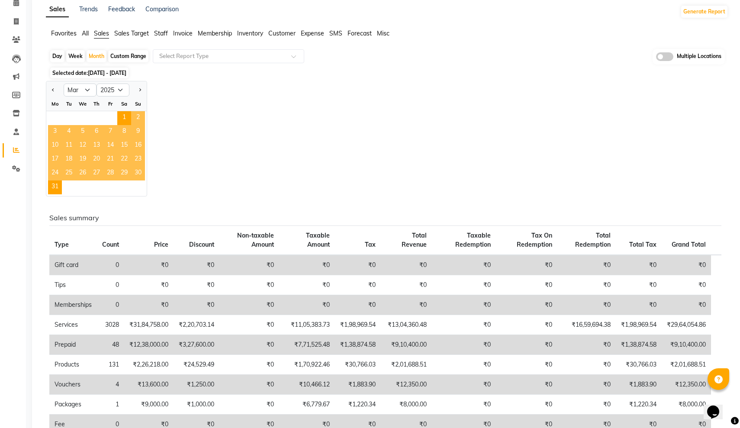
click at [143, 89] on div at bounding box center [137, 90] width 17 height 14
click at [140, 88] on button "Next month" at bounding box center [139, 90] width 7 height 14
select select "4"
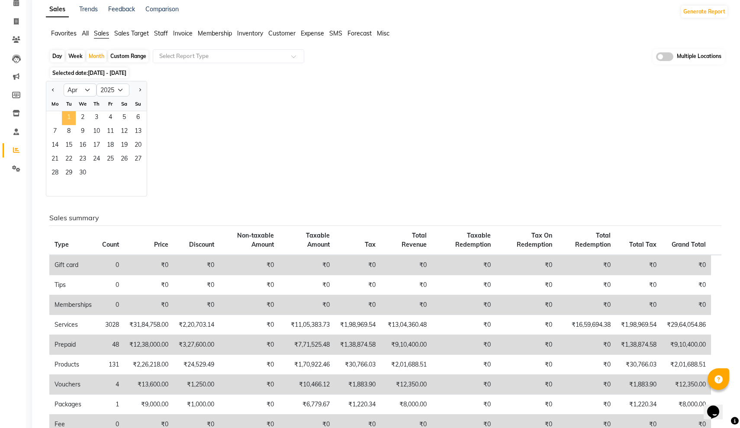
click at [68, 117] on span "1" at bounding box center [69, 118] width 14 height 14
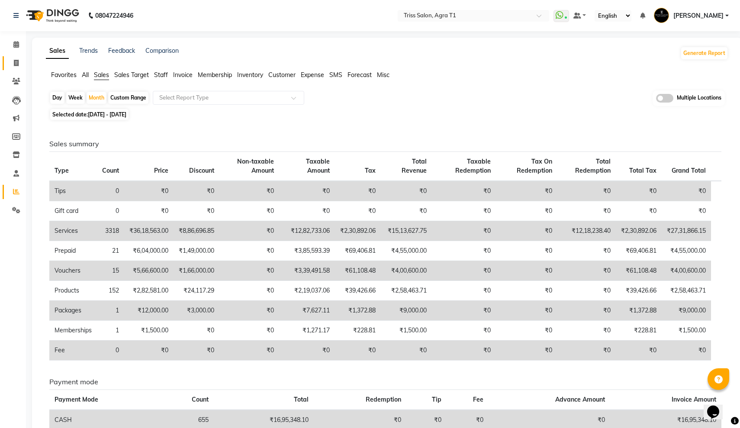
scroll to position [0, 0]
click at [15, 64] on icon at bounding box center [16, 63] width 5 height 6
select select "service"
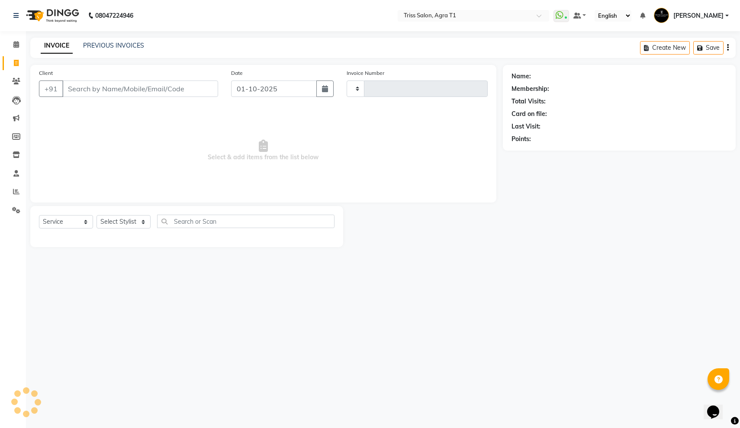
type input "7791"
select select "4300"
select select "14694"
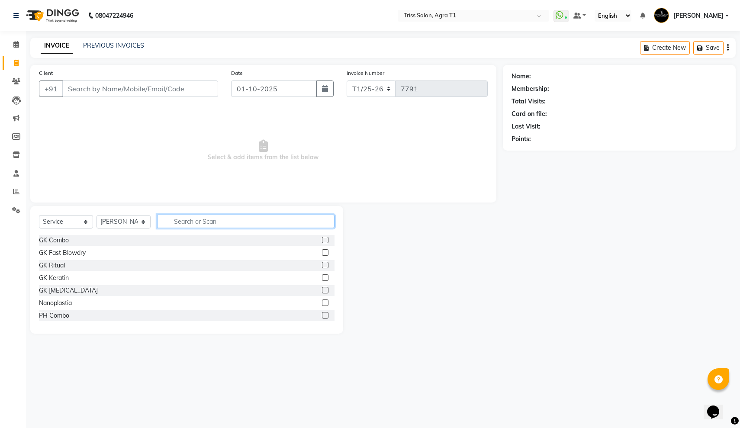
click at [207, 222] on input "text" at bounding box center [245, 221] width 177 height 13
type input "f"
type input "hair cut"
click at [325, 252] on label at bounding box center [325, 252] width 6 height 6
click at [325, 252] on input "checkbox" at bounding box center [325, 253] width 6 height 6
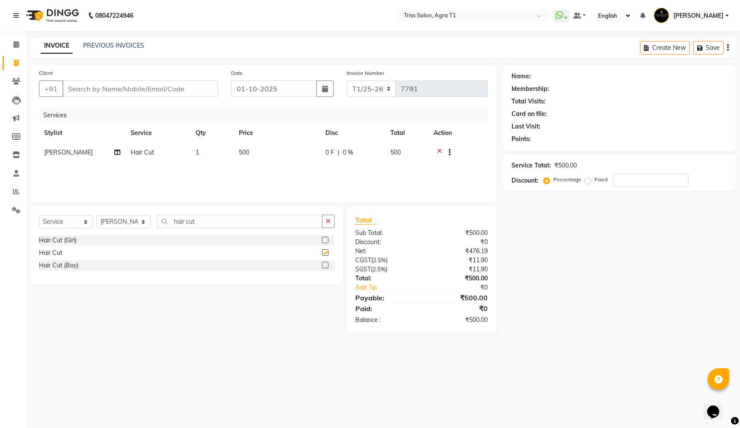
checkbox input "false"
click at [449, 152] on ngb-tooltip-window "Regular sale" at bounding box center [448, 145] width 29 height 16
click at [449, 152] on button "button" at bounding box center [447, 152] width 5 height 9
click at [246, 152] on span "500" at bounding box center [244, 152] width 10 height 8
click at [479, 152] on icon "button" at bounding box center [480, 152] width 2 height 0
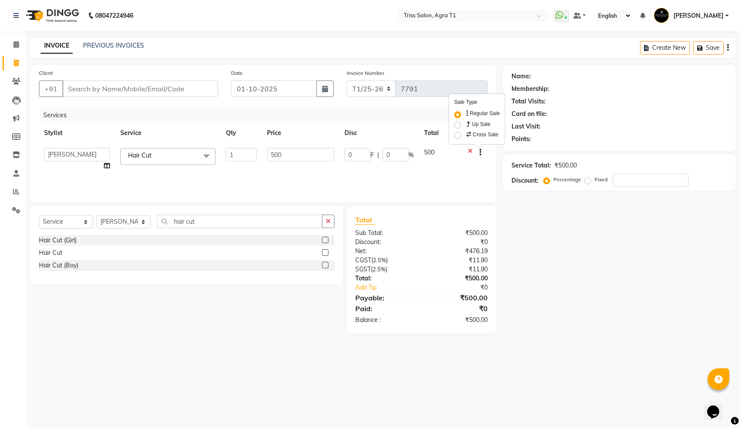
click at [479, 152] on icon "button" at bounding box center [480, 152] width 2 height 0
click at [288, 154] on input "500" at bounding box center [300, 154] width 67 height 13
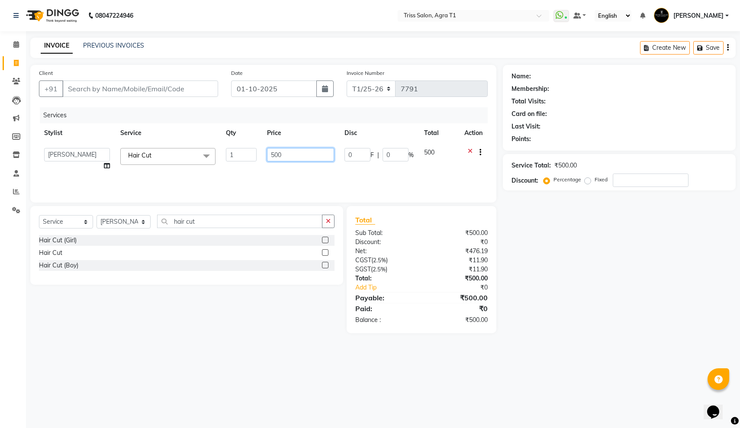
click at [288, 154] on input "500" at bounding box center [300, 154] width 67 height 13
click at [16, 207] on icon at bounding box center [16, 210] width 8 height 6
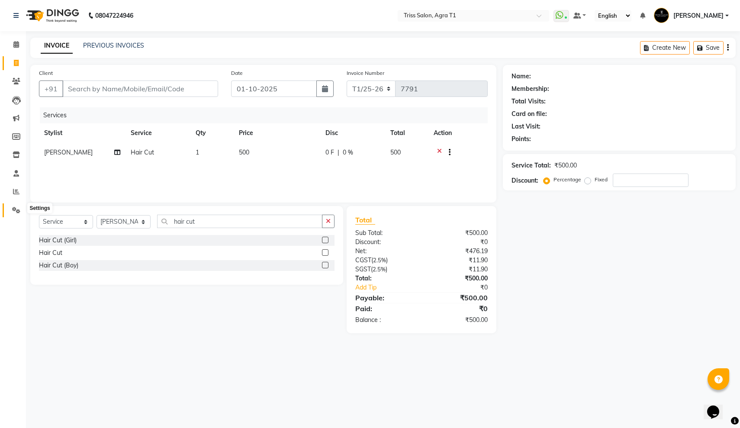
click at [13, 207] on icon at bounding box center [16, 210] width 8 height 6
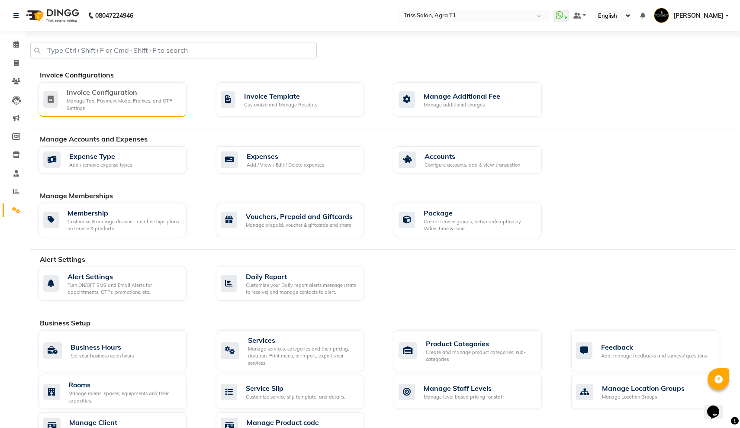
click at [138, 95] on div "Invoice Configuration" at bounding box center [123, 92] width 113 height 10
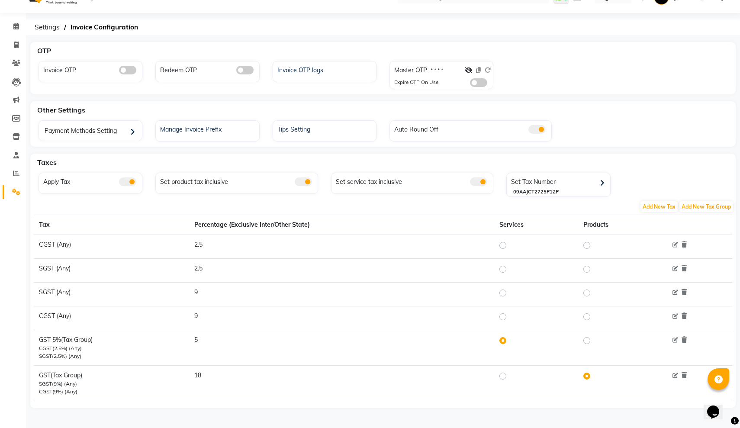
scroll to position [18, 0]
click at [482, 182] on span at bounding box center [478, 182] width 17 height 9
click at [470, 183] on input "checkbox" at bounding box center [470, 183] width 0 height 0
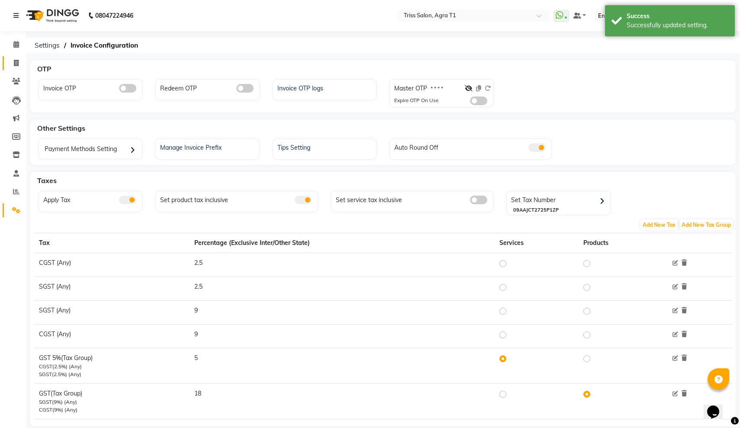
scroll to position [0, 0]
click at [17, 62] on icon at bounding box center [16, 63] width 5 height 6
select select "service"
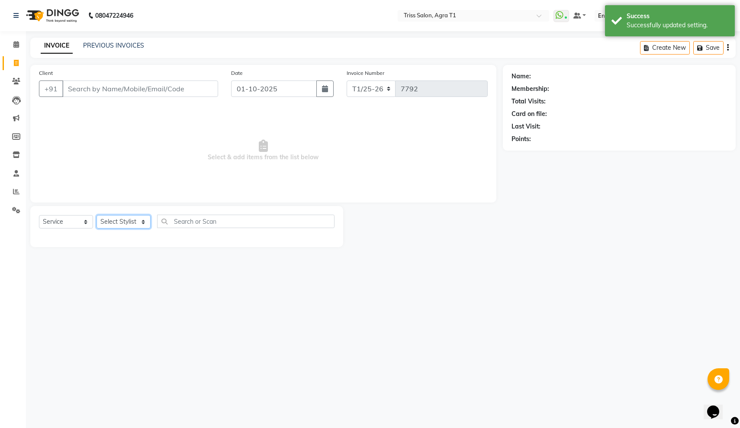
select select "14694"
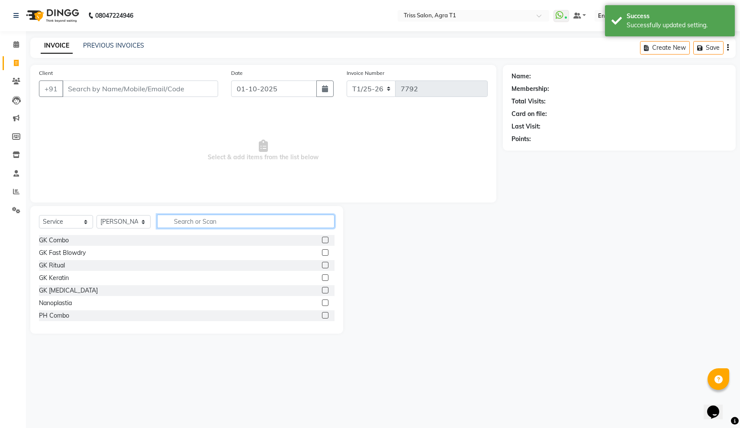
click at [192, 221] on input "text" at bounding box center [245, 221] width 177 height 13
type input "cut"
click at [329, 264] on div at bounding box center [328, 265] width 13 height 11
click at [326, 264] on label at bounding box center [325, 265] width 6 height 6
click at [326, 264] on input "checkbox" at bounding box center [325, 266] width 6 height 6
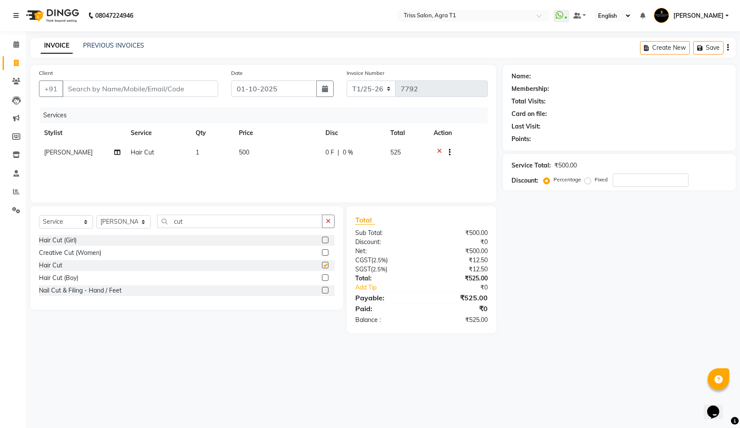
checkbox input "false"
click at [15, 189] on icon at bounding box center [16, 191] width 6 height 6
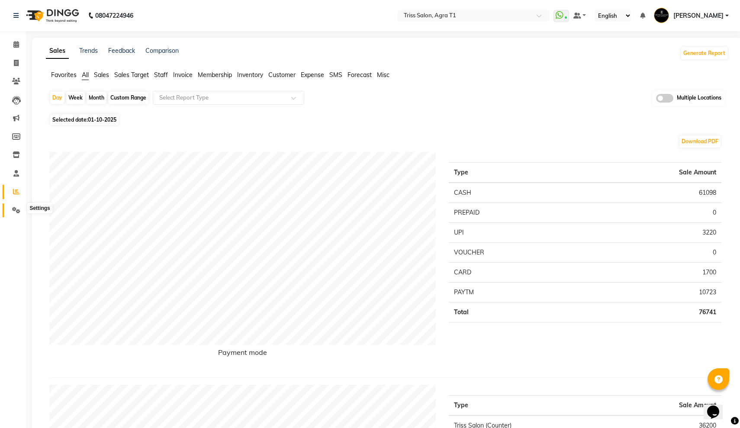
click at [15, 205] on span at bounding box center [16, 210] width 15 height 10
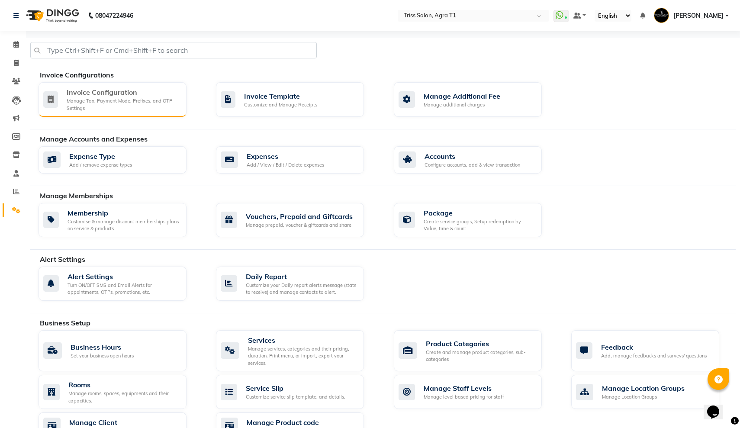
click at [135, 94] on div "Invoice Configuration" at bounding box center [123, 92] width 113 height 10
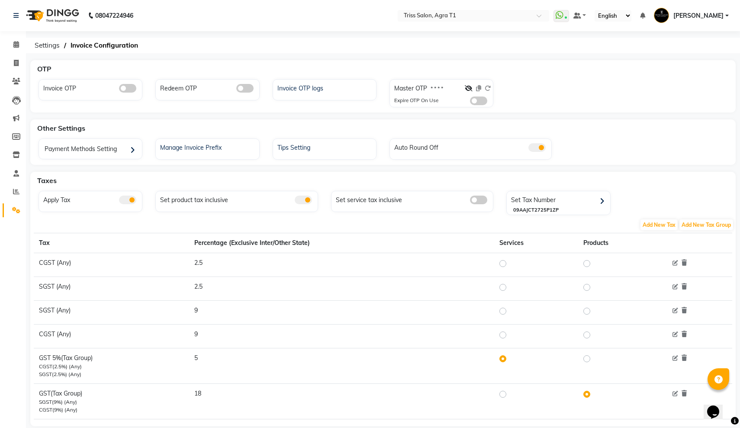
click at [474, 200] on span at bounding box center [478, 199] width 17 height 9
click at [470, 201] on input "checkbox" at bounding box center [470, 201] width 0 height 0
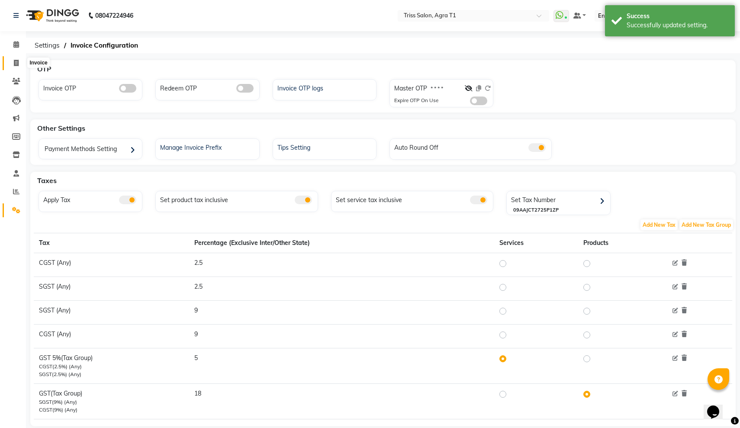
click at [17, 59] on span at bounding box center [16, 63] width 15 height 10
select select "service"
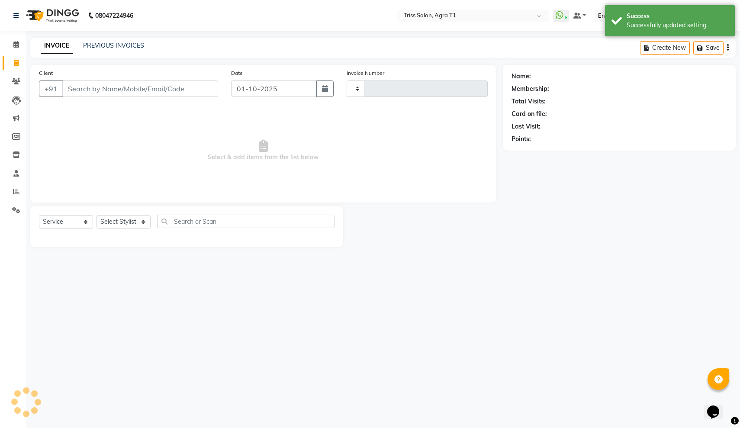
type input "7792"
select select "4300"
